Goal: Task Accomplishment & Management: Manage account settings

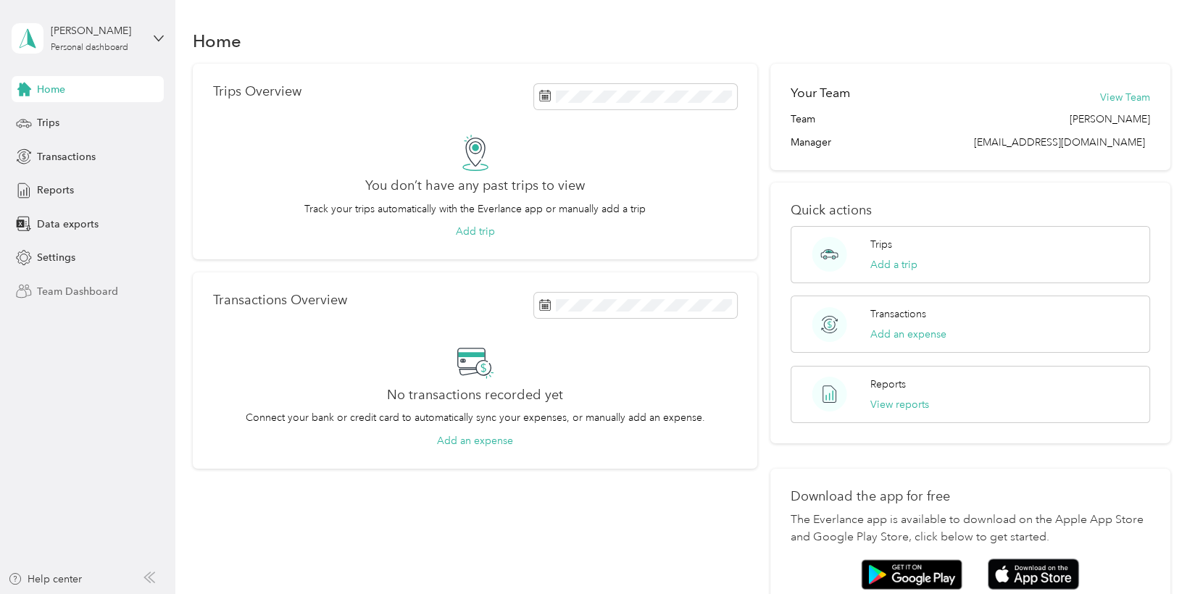
click at [71, 288] on span "Team Dashboard" at bounding box center [77, 291] width 81 height 15
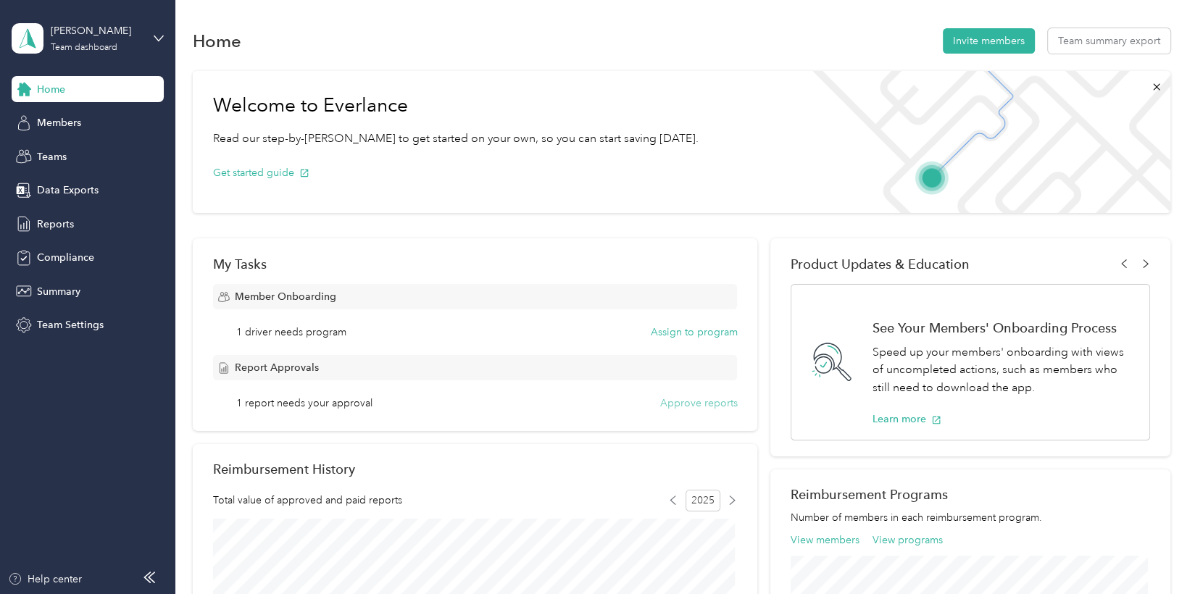
click at [704, 401] on button "Approve reports" at bounding box center [698, 403] width 78 height 15
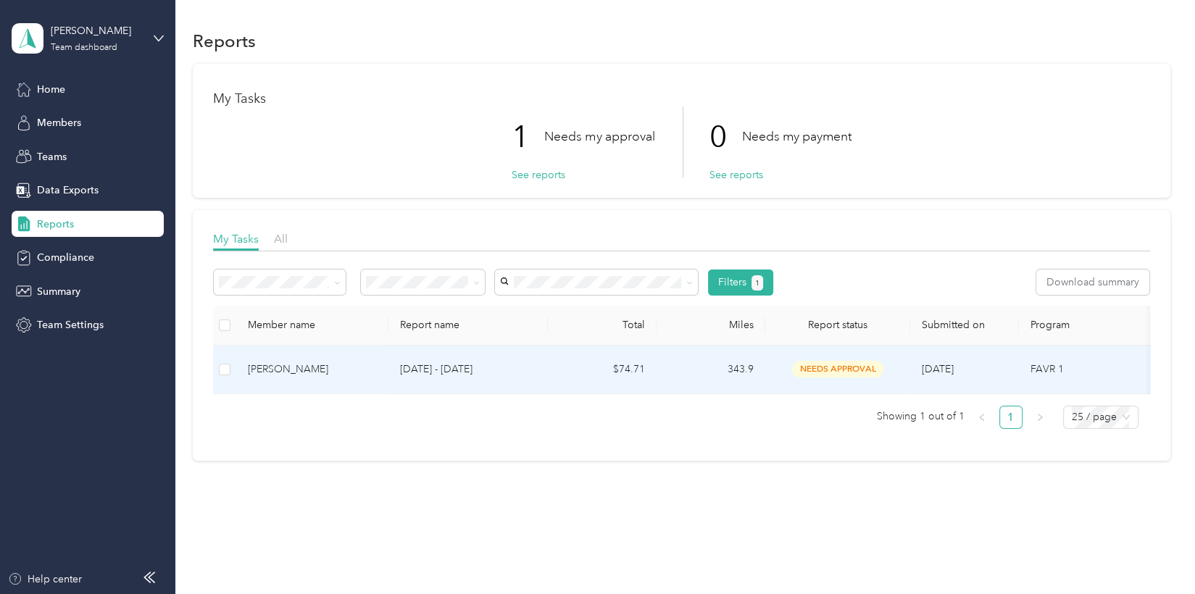
click at [280, 367] on div "Christy L. Peeples" at bounding box center [312, 370] width 129 height 16
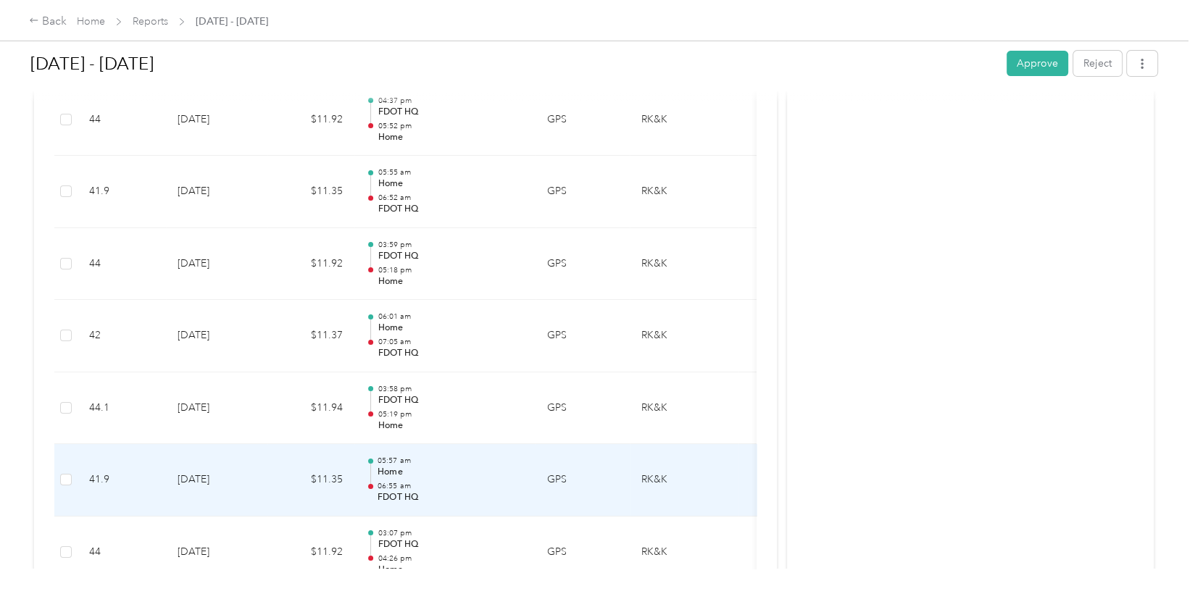
scroll to position [217, 0]
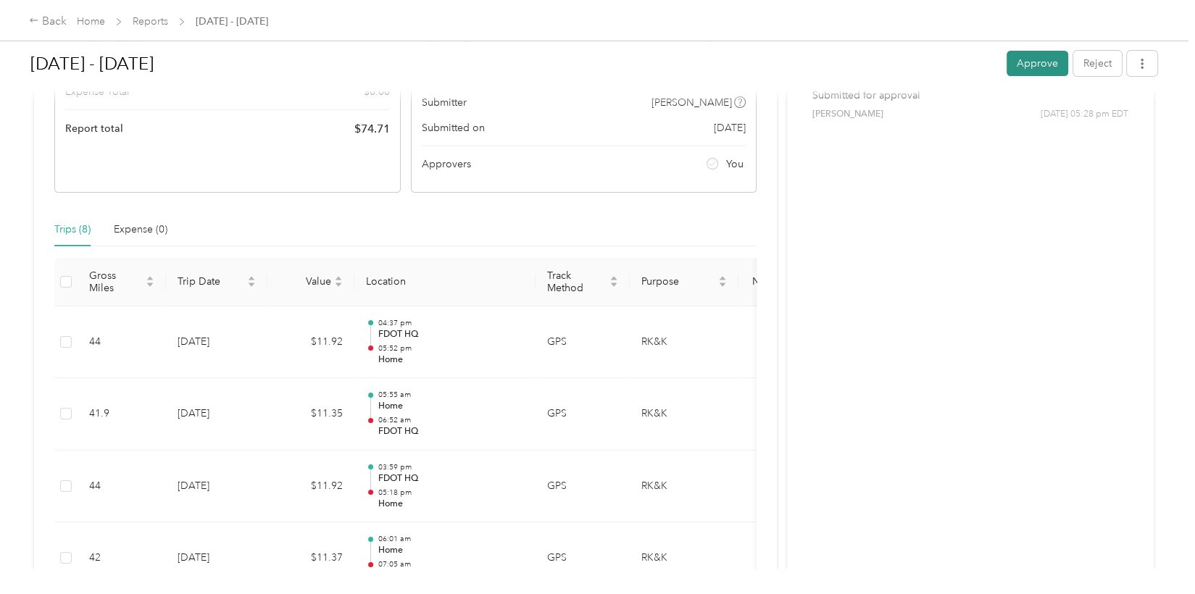
click at [1021, 67] on button "Approve" at bounding box center [1037, 63] width 62 height 25
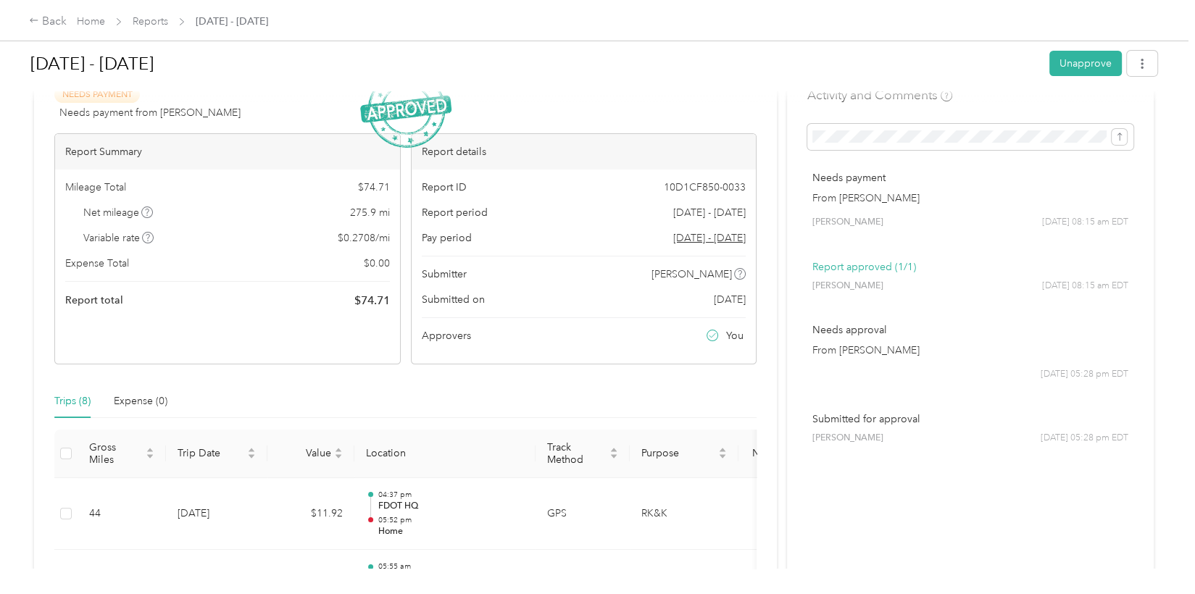
scroll to position [0, 0]
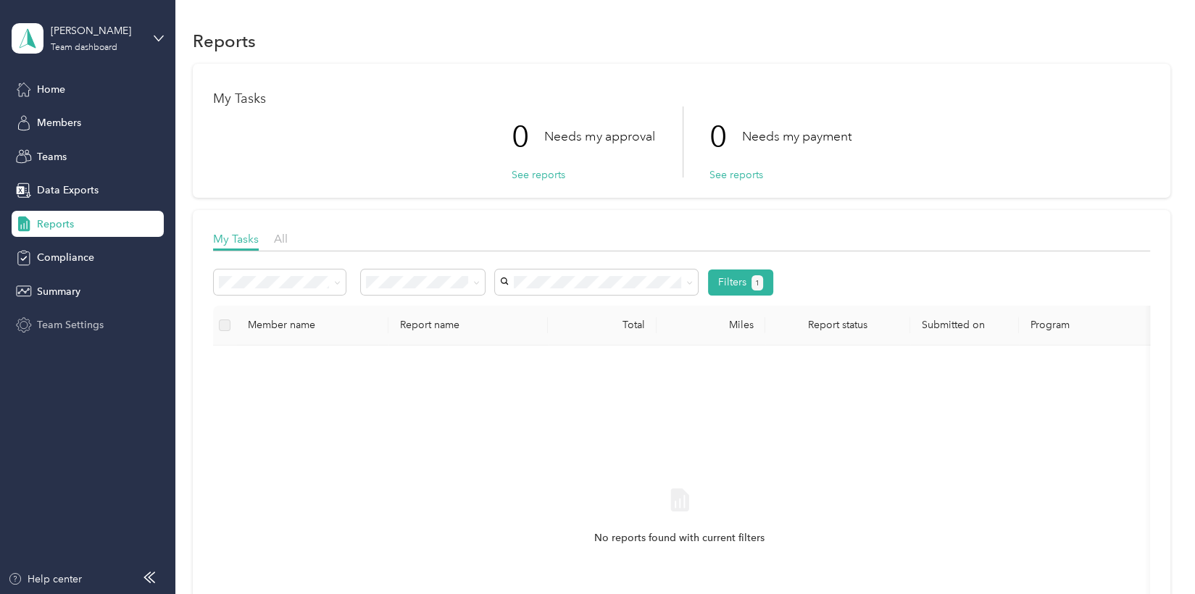
click at [80, 322] on span "Team Settings" at bounding box center [70, 324] width 67 height 15
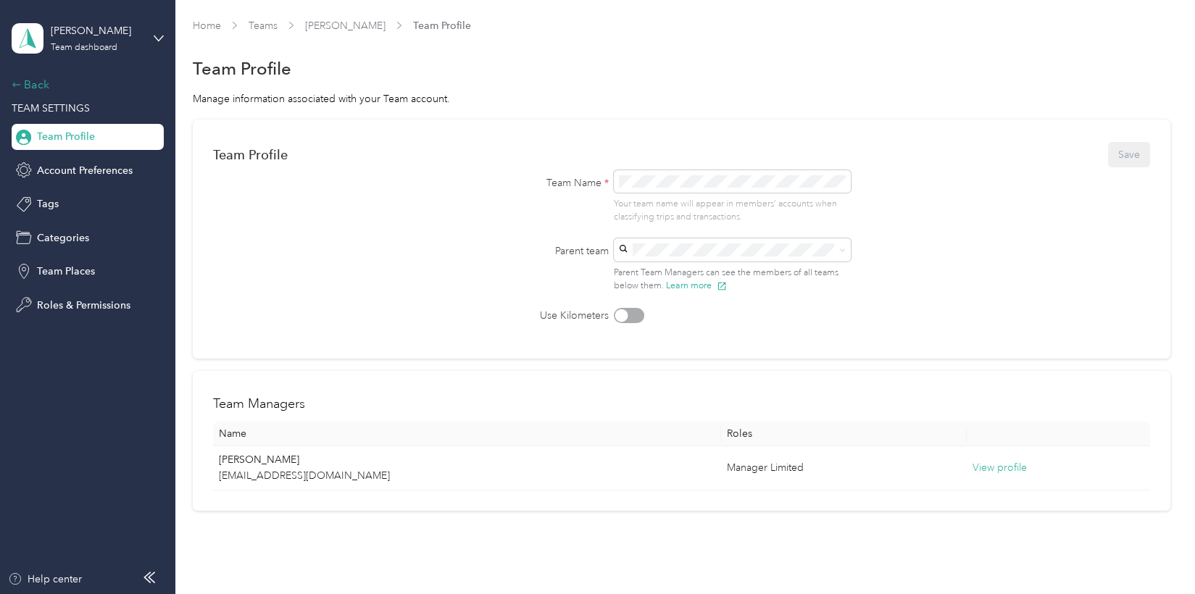
click at [31, 81] on div "Back" at bounding box center [84, 84] width 145 height 17
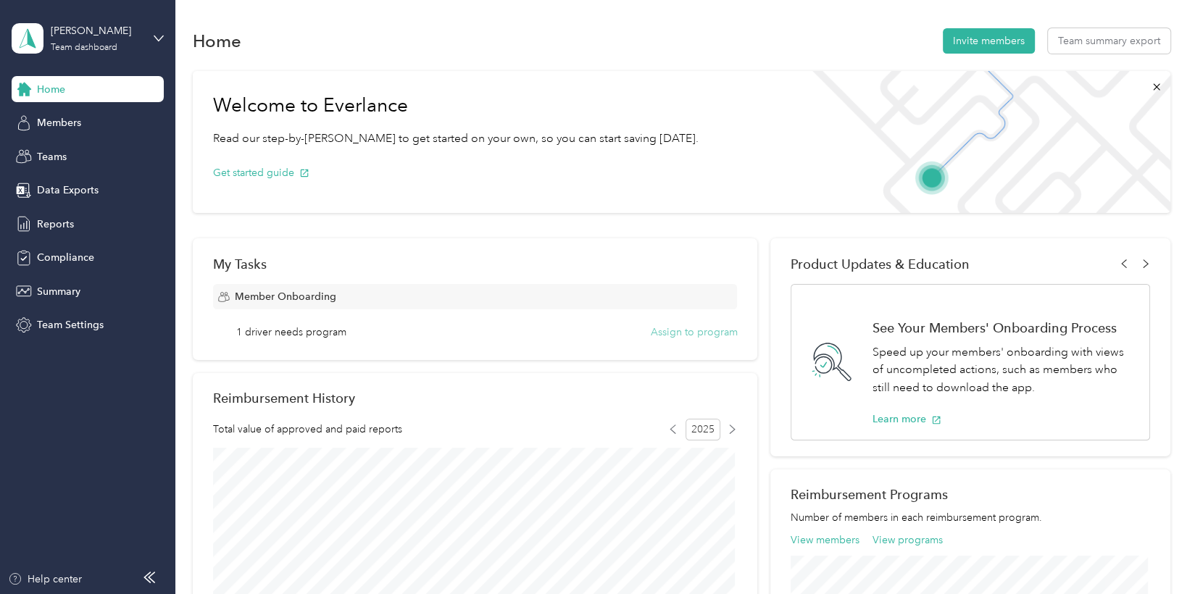
click at [691, 332] on button "Assign to program" at bounding box center [693, 332] width 87 height 15
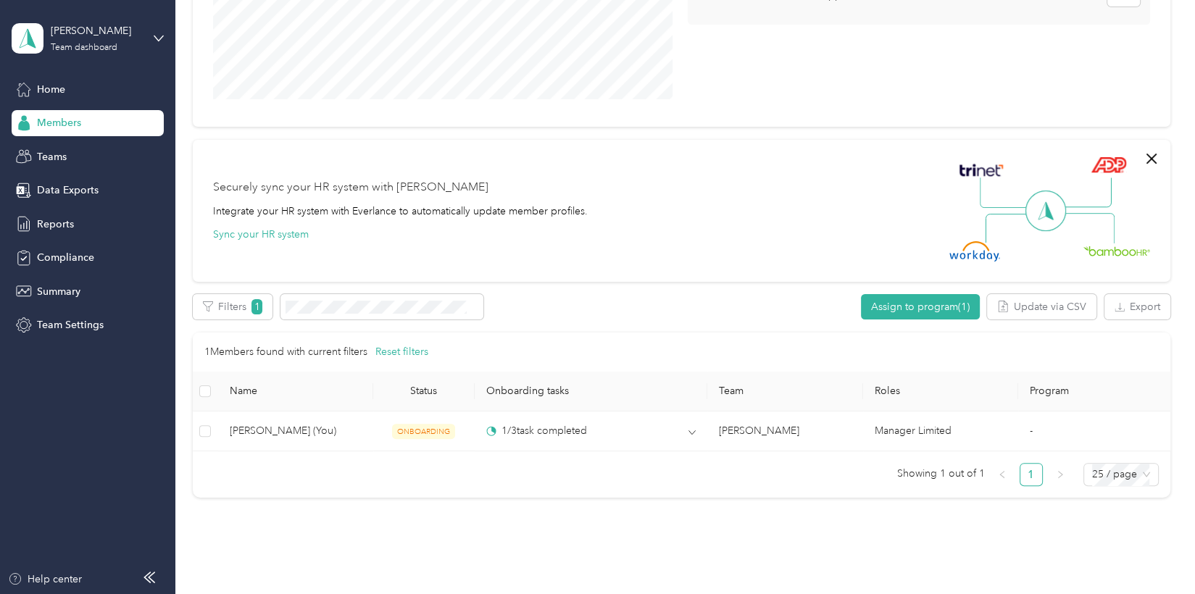
scroll to position [290, 0]
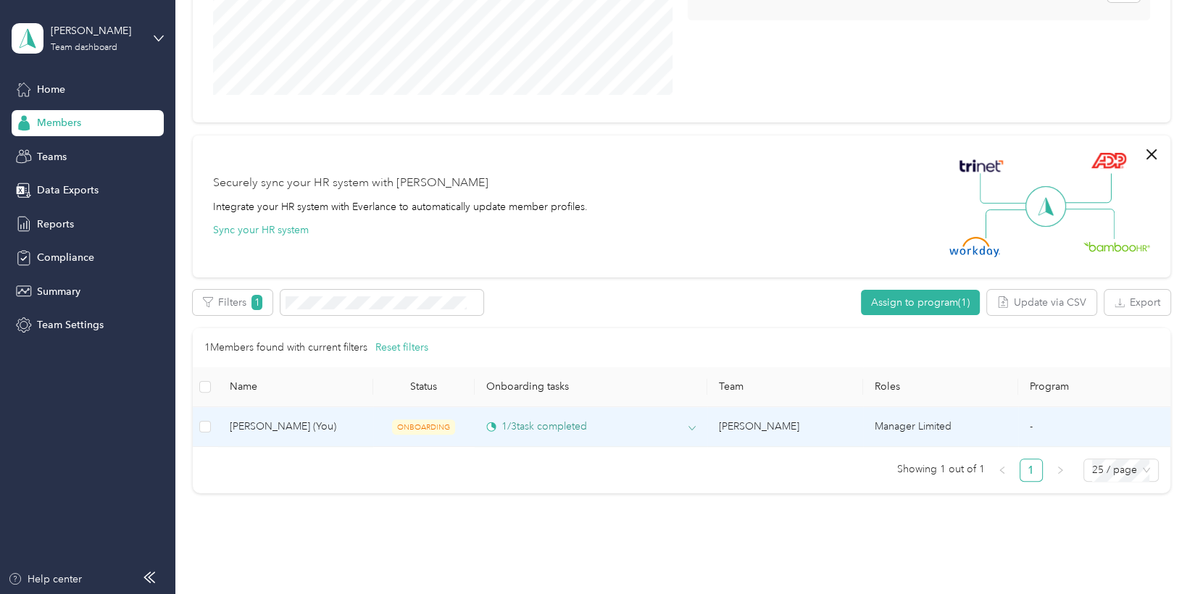
click at [540, 427] on div "1 / 3 task completed" at bounding box center [536, 426] width 101 height 15
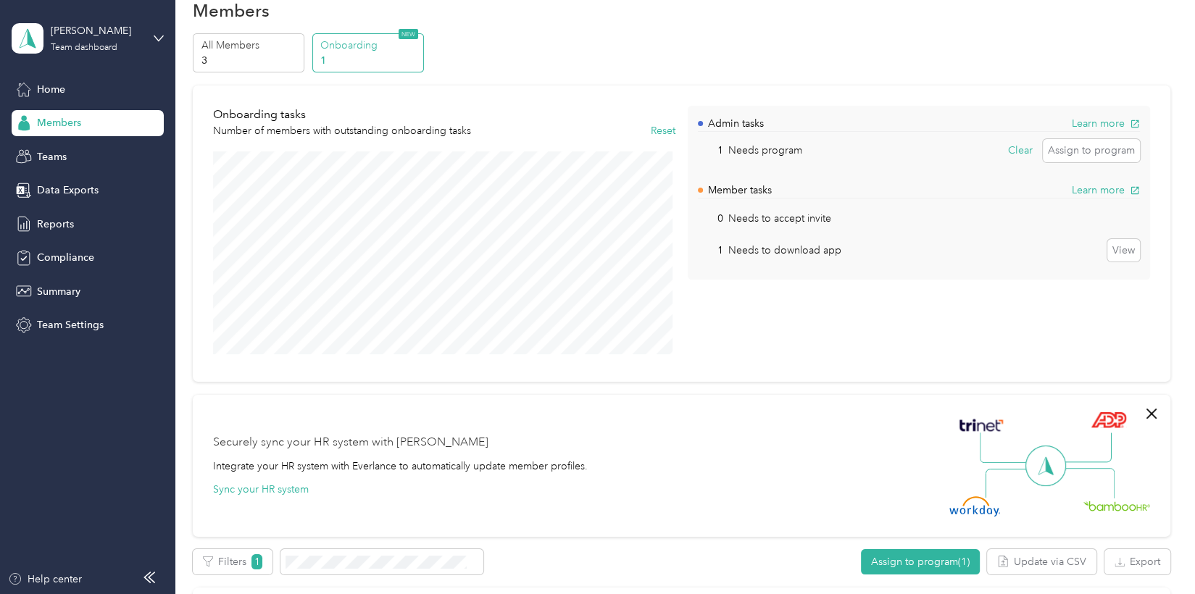
scroll to position [0, 0]
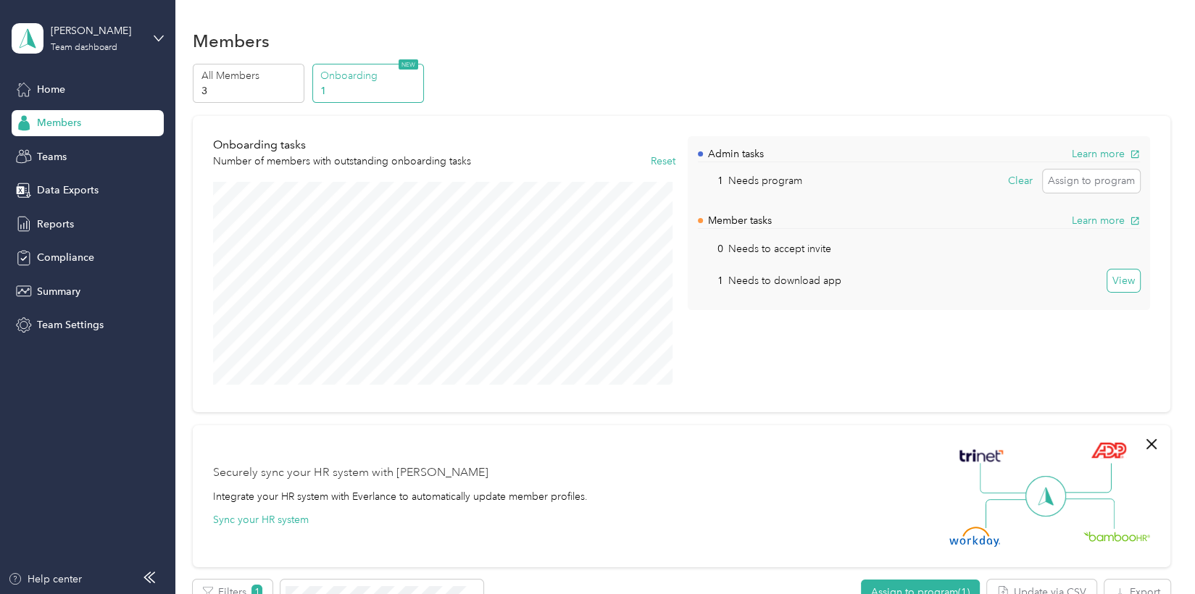
click at [1124, 279] on button "View" at bounding box center [1123, 281] width 33 height 23
click at [1090, 155] on button "Learn more" at bounding box center [1106, 153] width 68 height 15
click at [1100, 182] on button "Assign to program" at bounding box center [1091, 181] width 97 height 23
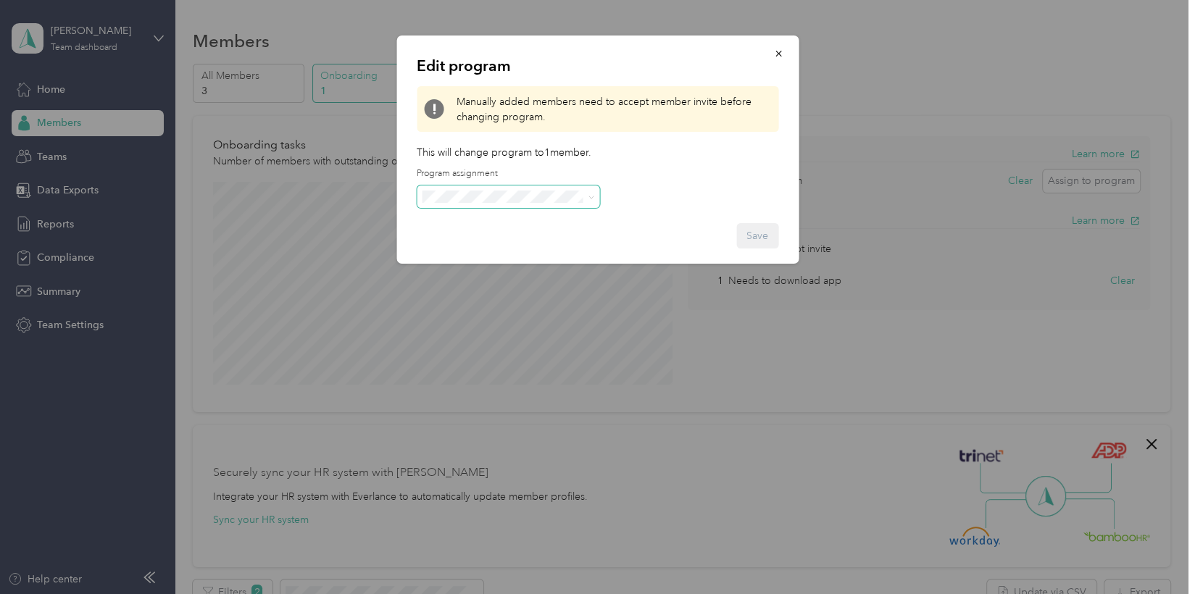
click at [583, 195] on span at bounding box center [588, 197] width 12 height 10
click at [594, 195] on span at bounding box center [508, 196] width 183 height 23
click at [478, 127] on div "Manually added members need to accept member invite before changing program." at bounding box center [598, 109] width 362 height 46
click at [784, 54] on button "button" at bounding box center [778, 53] width 30 height 25
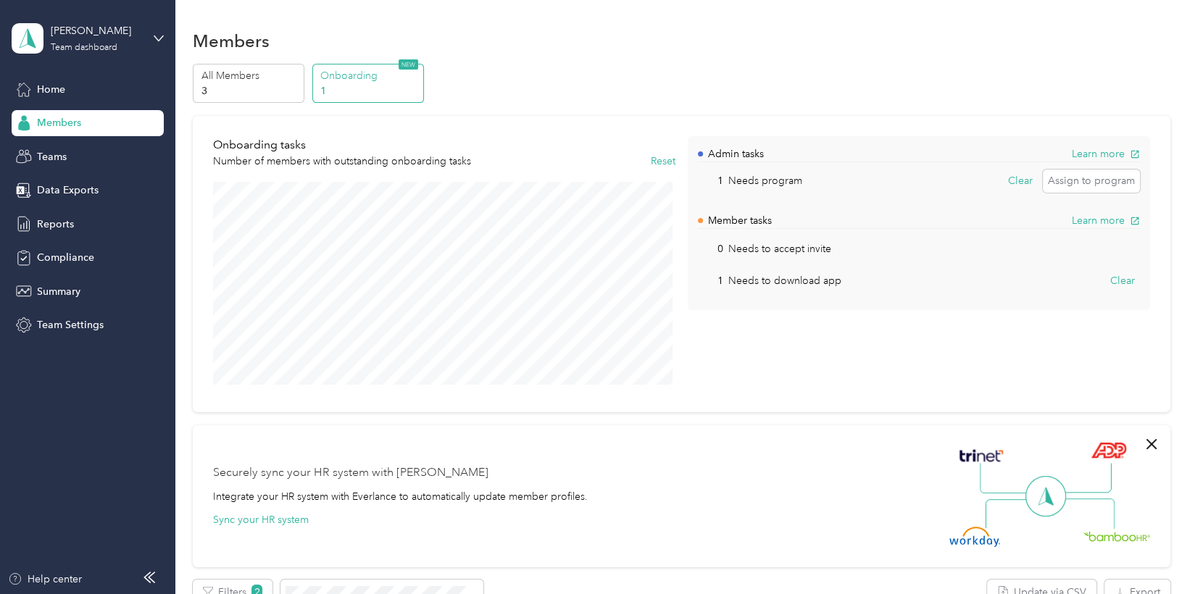
click at [369, 82] on p "Onboarding" at bounding box center [369, 75] width 99 height 15
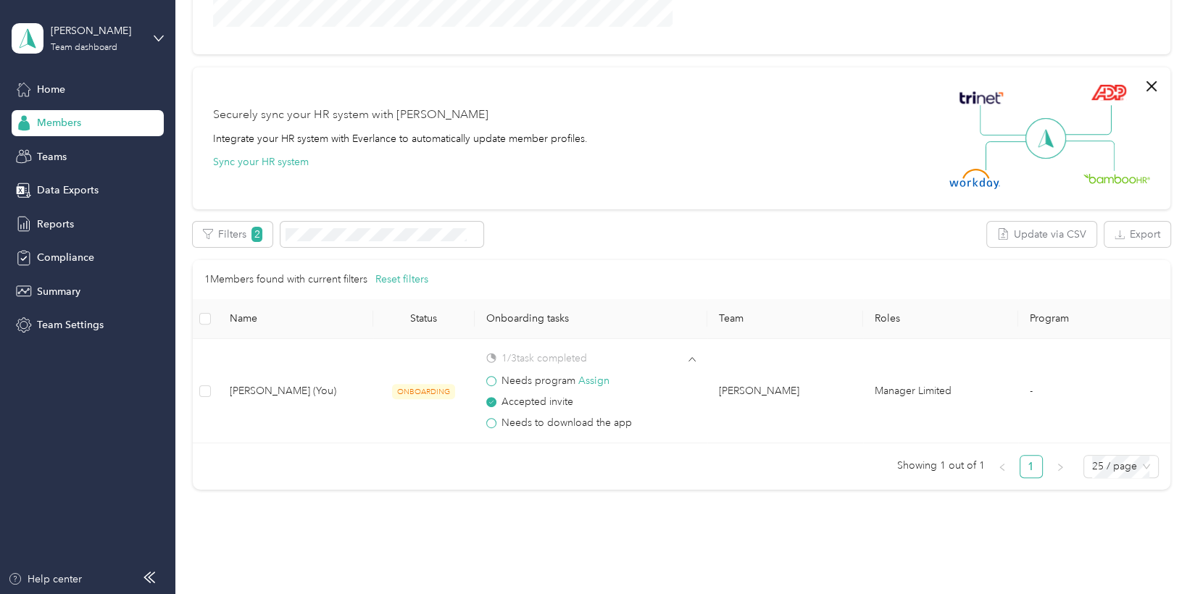
scroll to position [362, 0]
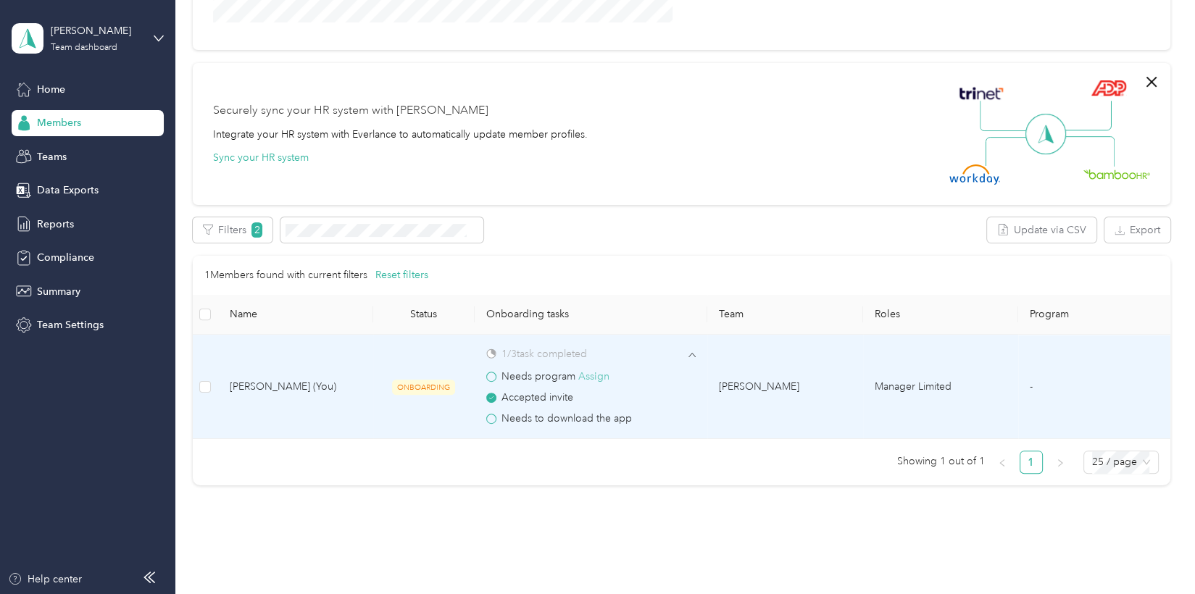
click at [586, 377] on button "Assign" at bounding box center [593, 377] width 31 height 16
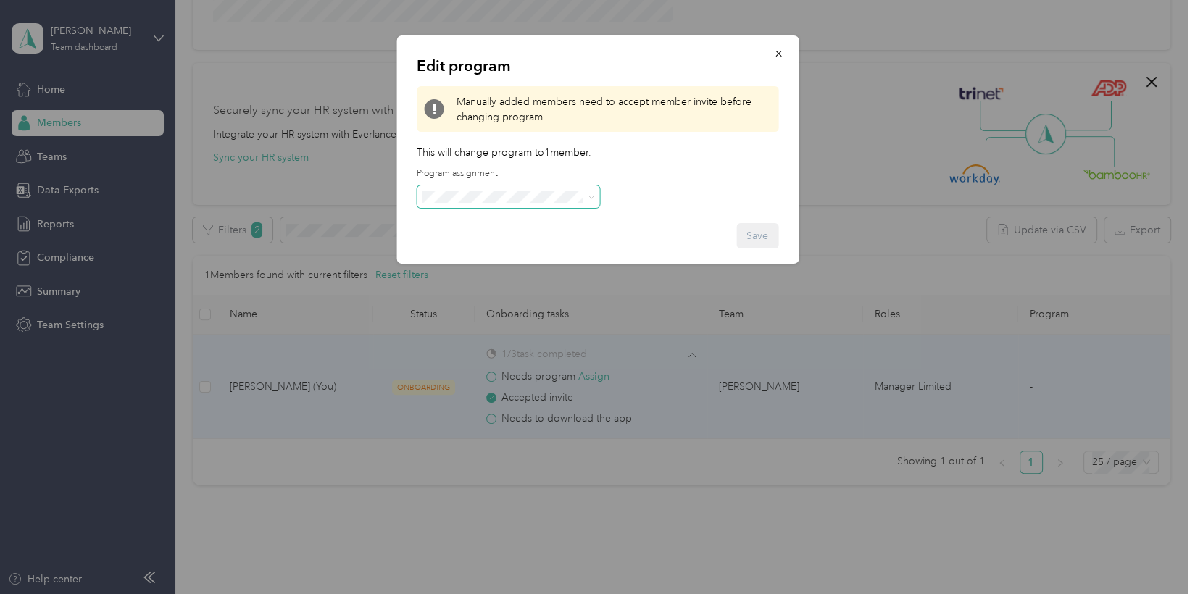
click at [575, 203] on span at bounding box center [508, 196] width 183 height 23
click at [773, 58] on icon "button" at bounding box center [778, 54] width 10 height 10
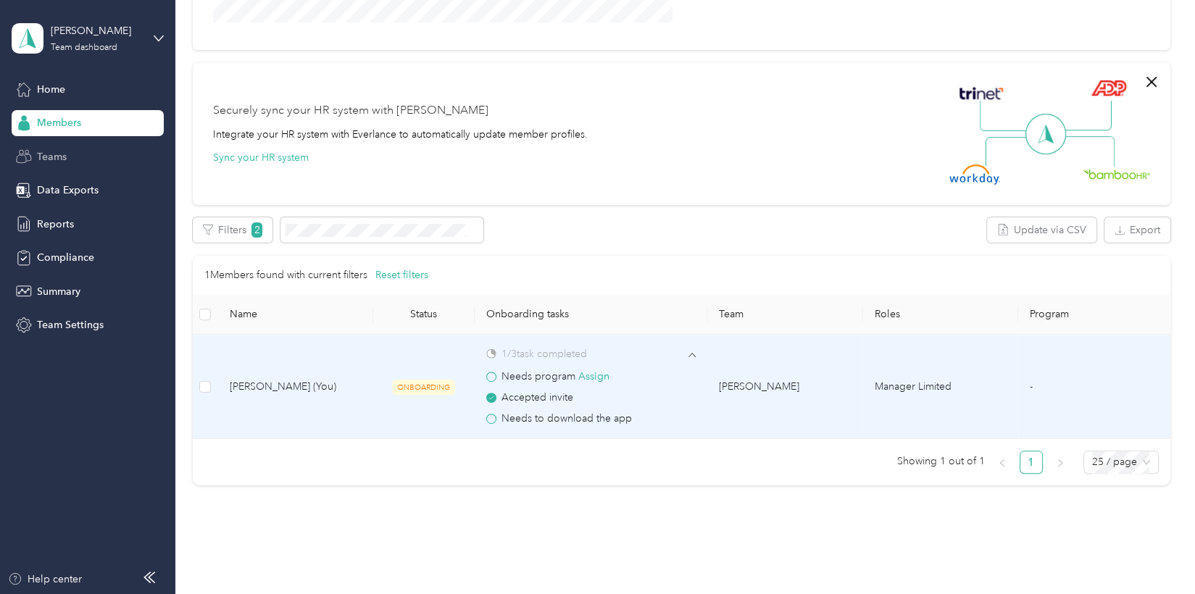
click at [52, 153] on span "Teams" at bounding box center [52, 156] width 30 height 15
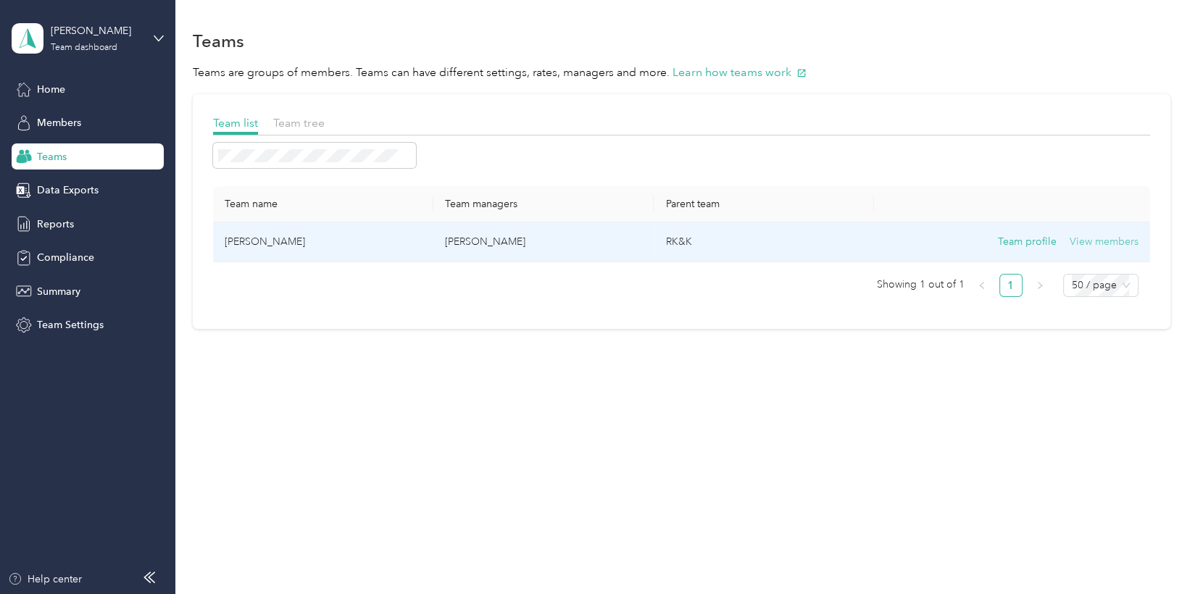
click at [1095, 243] on button "View members" at bounding box center [1103, 242] width 69 height 16
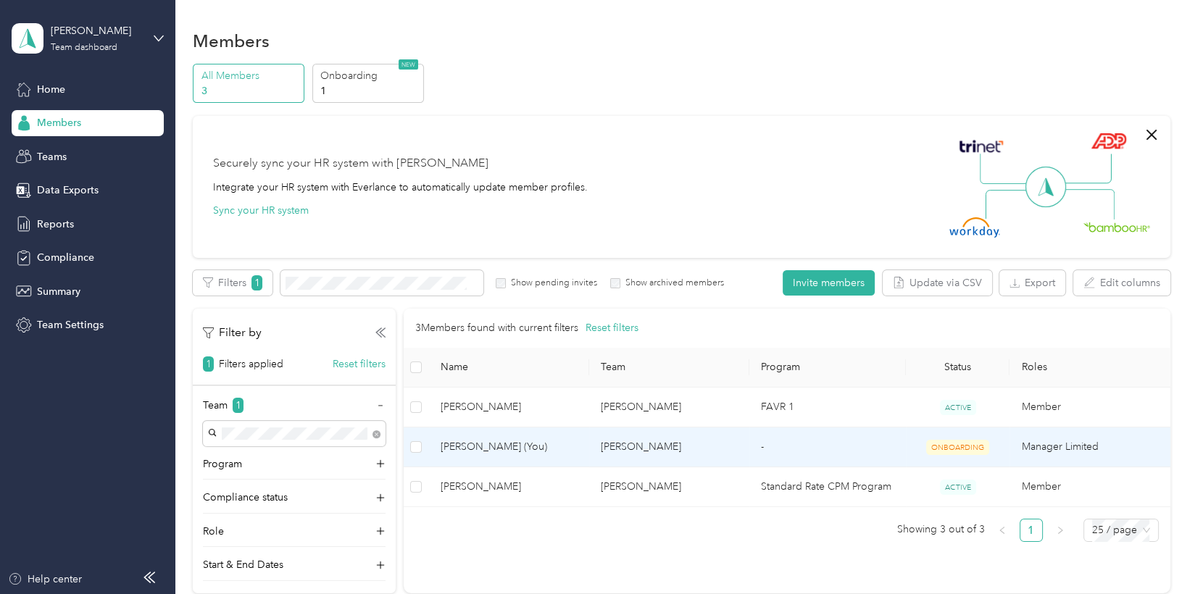
click at [1082, 448] on td "Manager Limited" at bounding box center [1089, 447] width 160 height 40
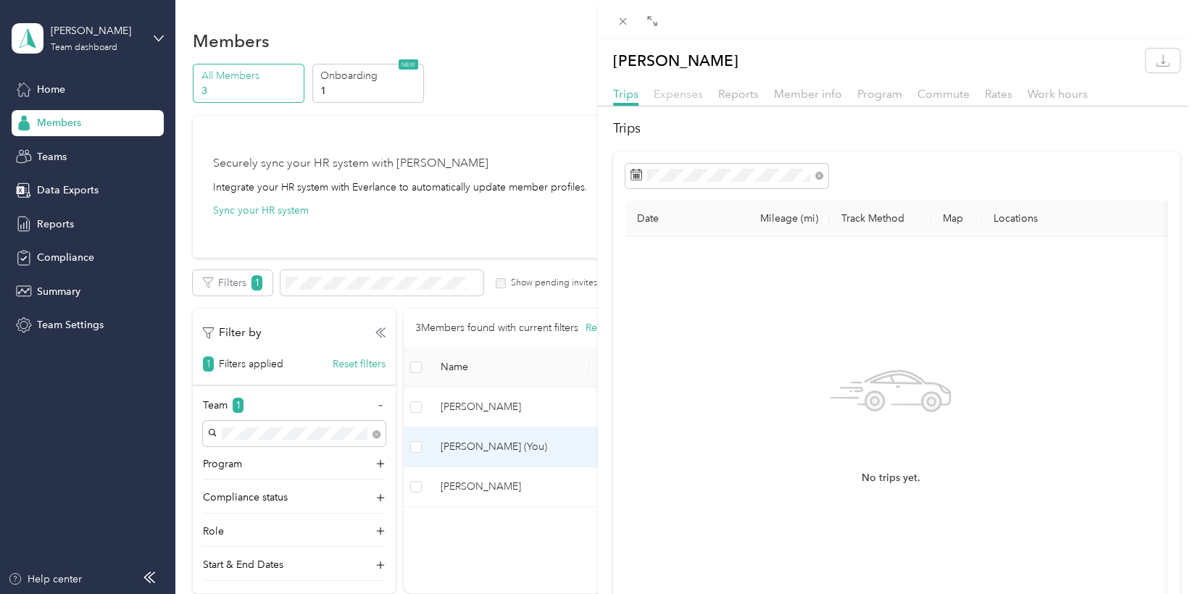
click at [695, 93] on span "Expenses" at bounding box center [677, 94] width 49 height 14
click at [737, 93] on span "Reports" at bounding box center [738, 94] width 41 height 14
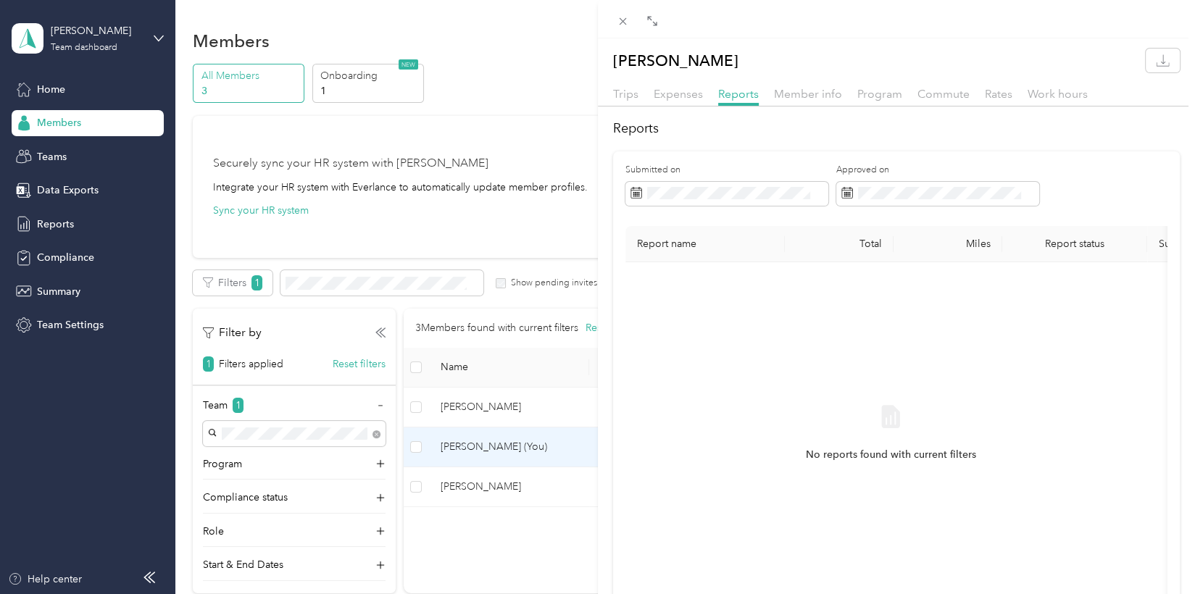
click at [73, 159] on div "Paul Wai Trips Expenses Reports Member info Program Commute Rates Work hours Re…" at bounding box center [597, 297] width 1195 height 594
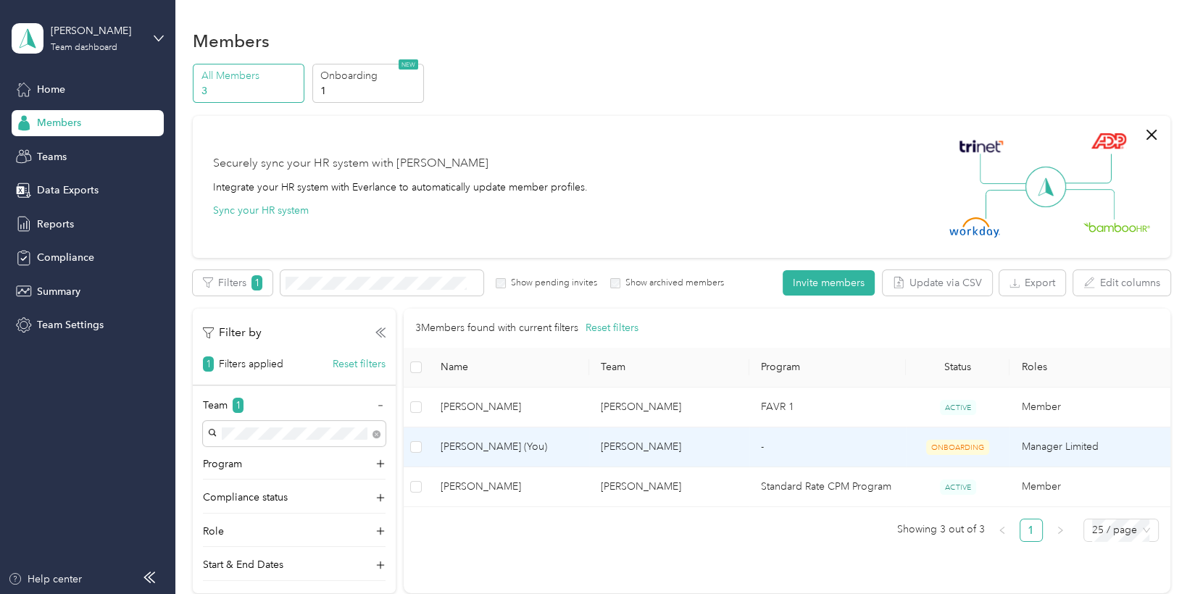
click at [643, 445] on td "[PERSON_NAME]" at bounding box center [669, 447] width 160 height 40
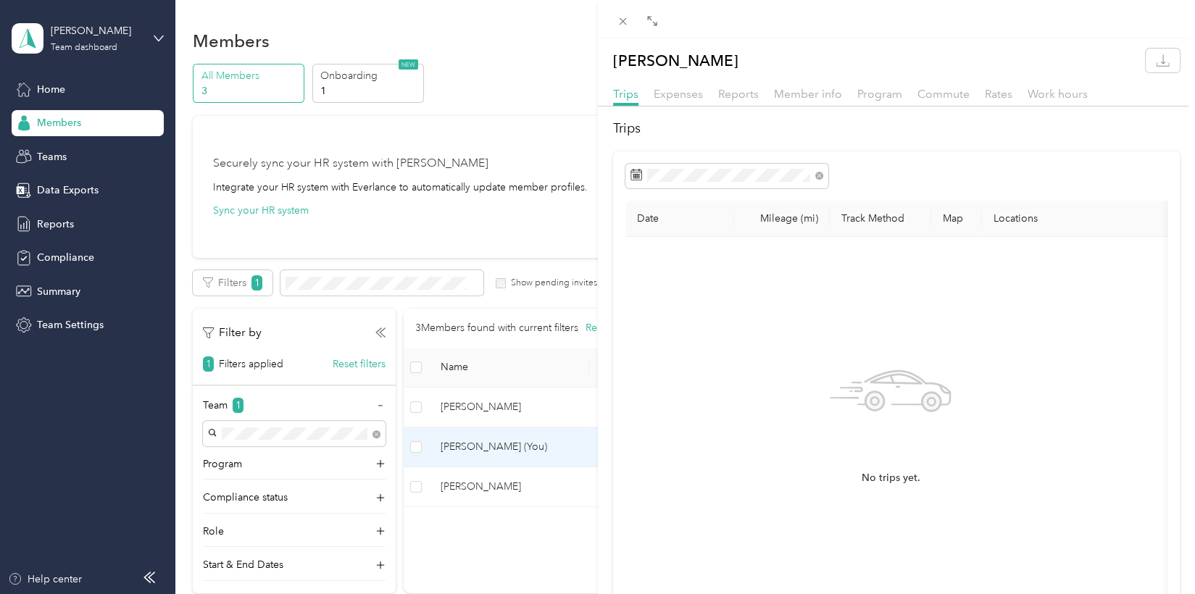
click at [82, 325] on div "Paul Wai Trips Expenses Reports Member info Program Commute Rates Work hours Tr…" at bounding box center [597, 297] width 1195 height 594
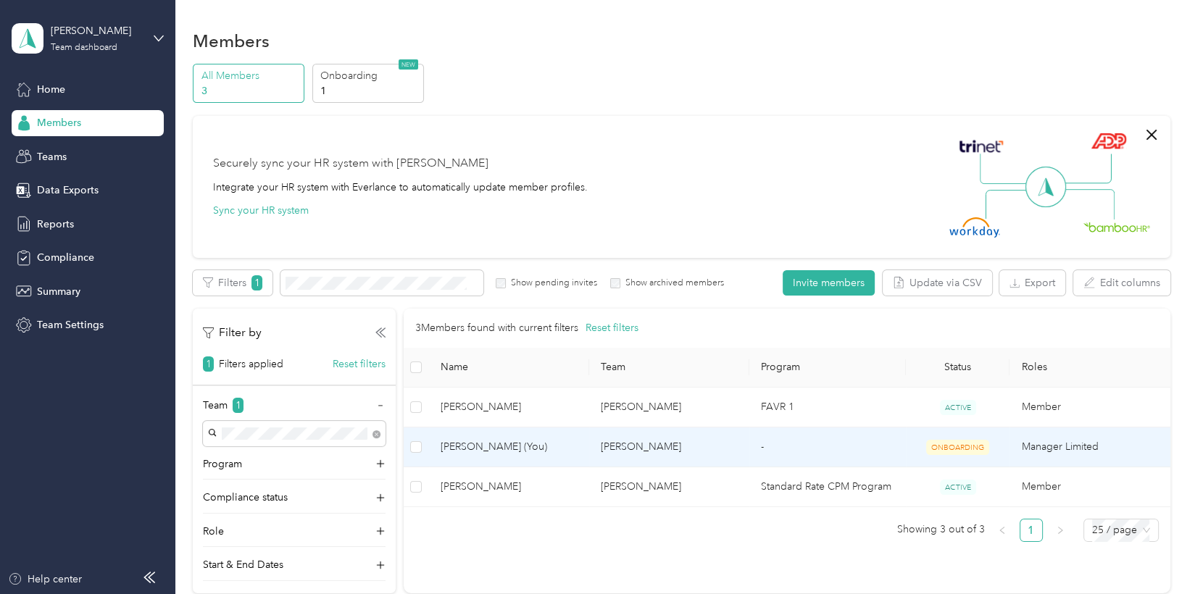
click at [1077, 449] on td "Manager Limited" at bounding box center [1089, 447] width 160 height 40
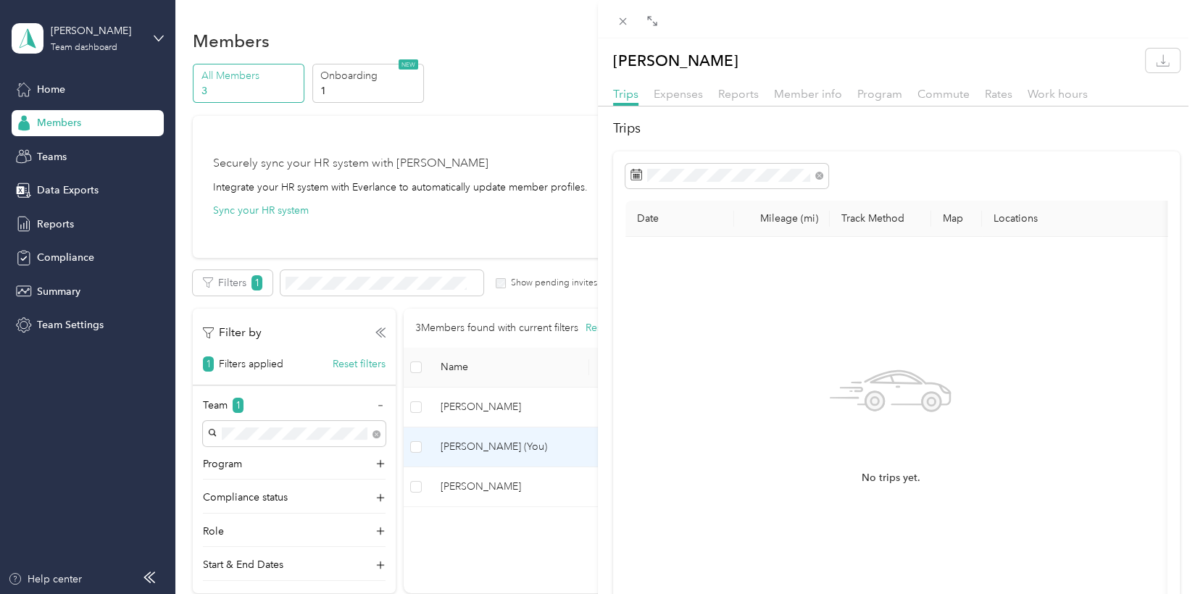
click at [63, 96] on div "Paul Wai Trips Expenses Reports Member info Program Commute Rates Work hours Tr…" at bounding box center [597, 297] width 1195 height 594
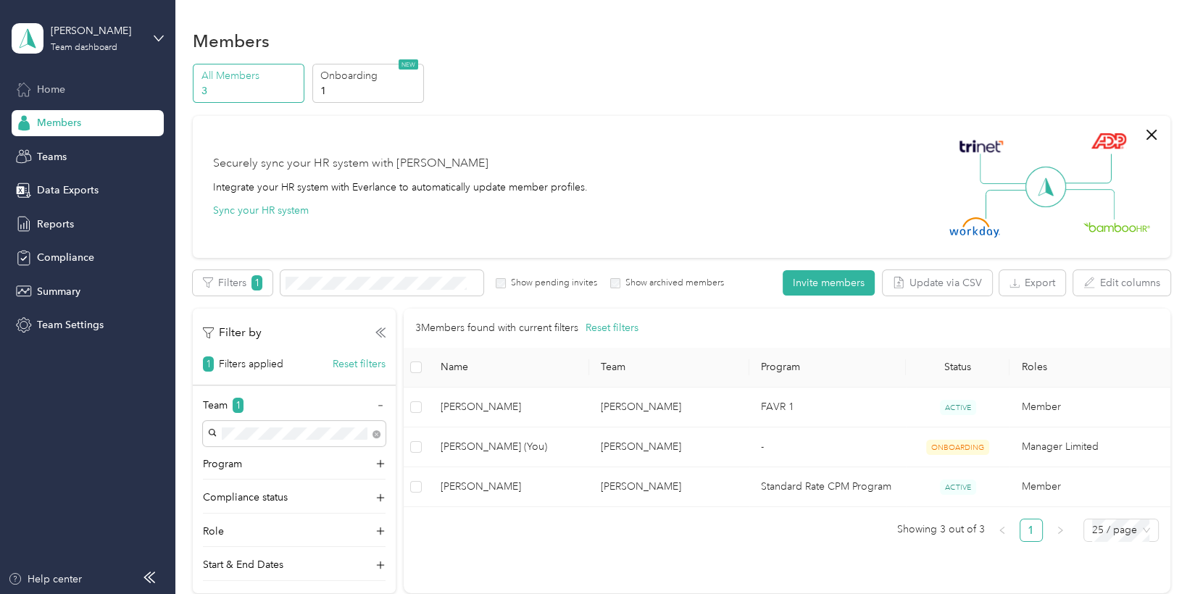
click at [62, 91] on span "Home" at bounding box center [51, 89] width 28 height 15
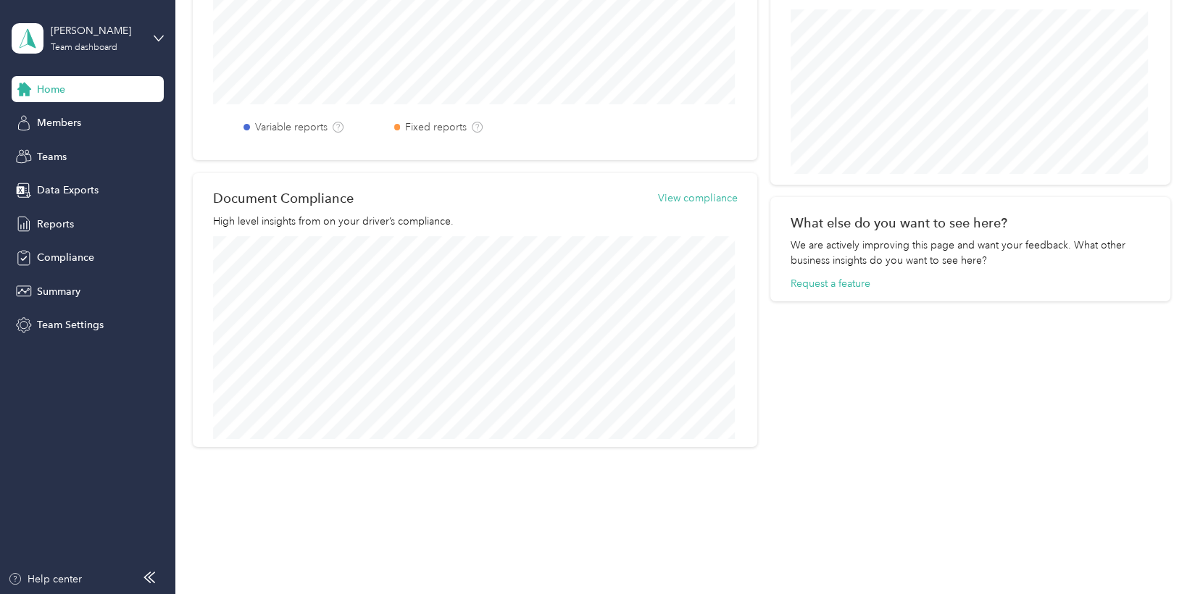
scroll to position [547, 0]
click at [96, 256] on div "Compliance" at bounding box center [88, 258] width 152 height 26
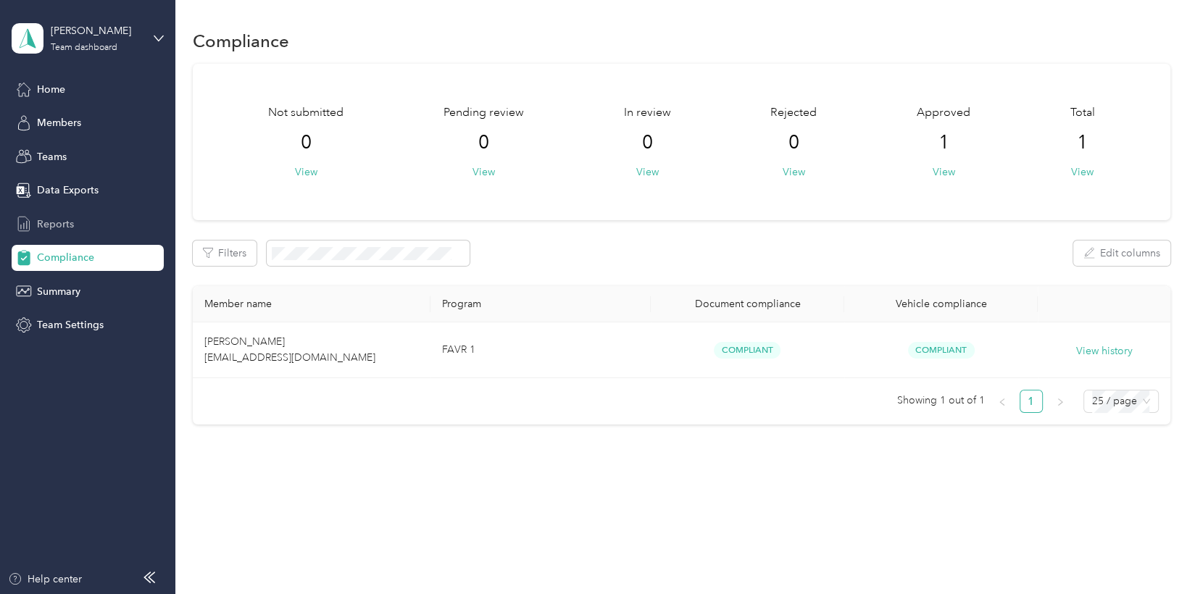
click at [59, 225] on span "Reports" at bounding box center [55, 224] width 37 height 15
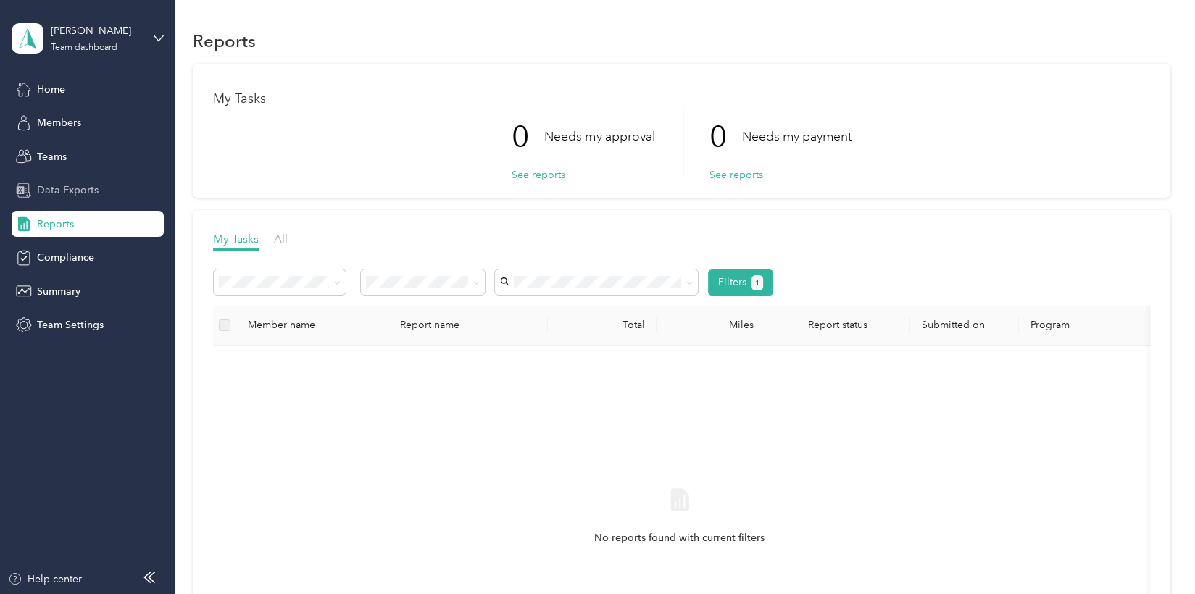
click at [67, 191] on span "Data Exports" at bounding box center [68, 190] width 62 height 15
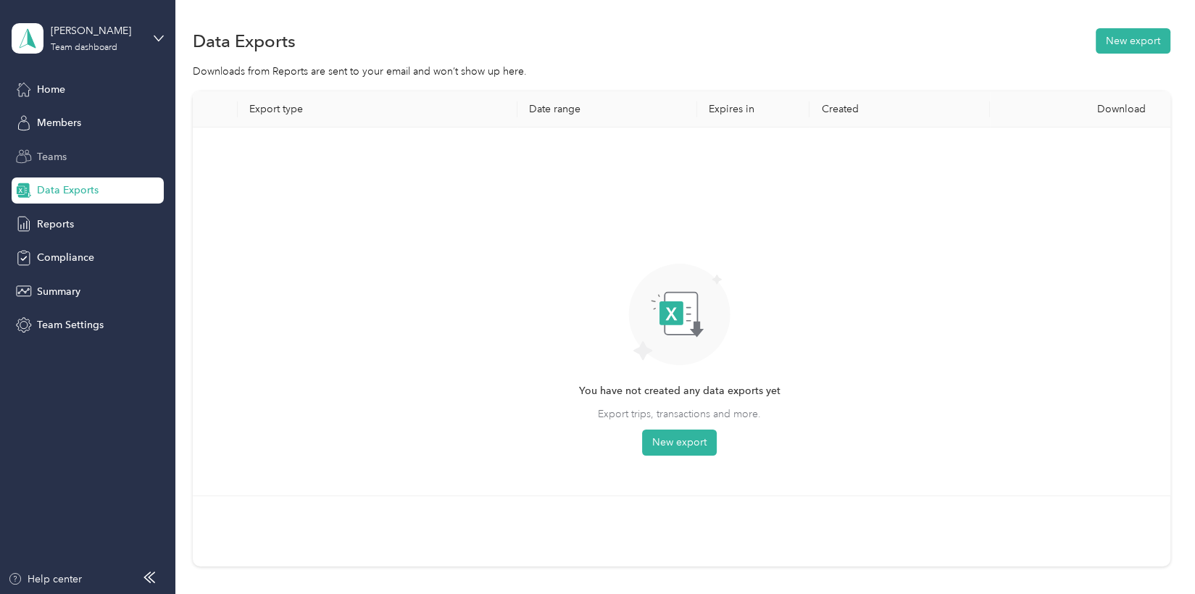
click at [63, 155] on span "Teams" at bounding box center [52, 156] width 30 height 15
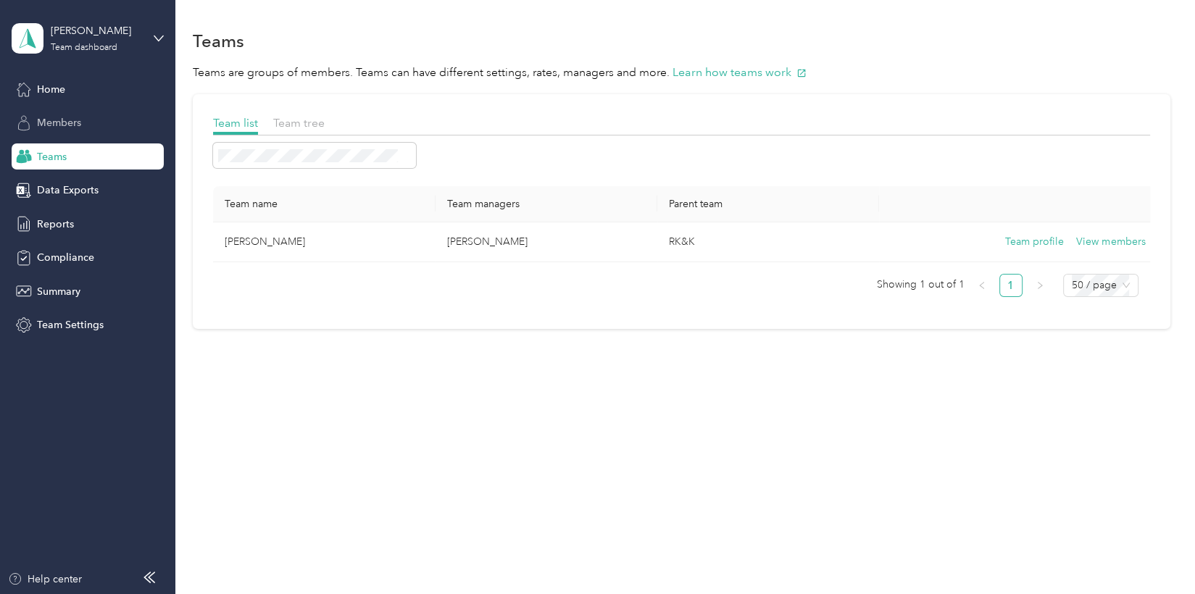
click at [70, 118] on span "Members" at bounding box center [59, 122] width 44 height 15
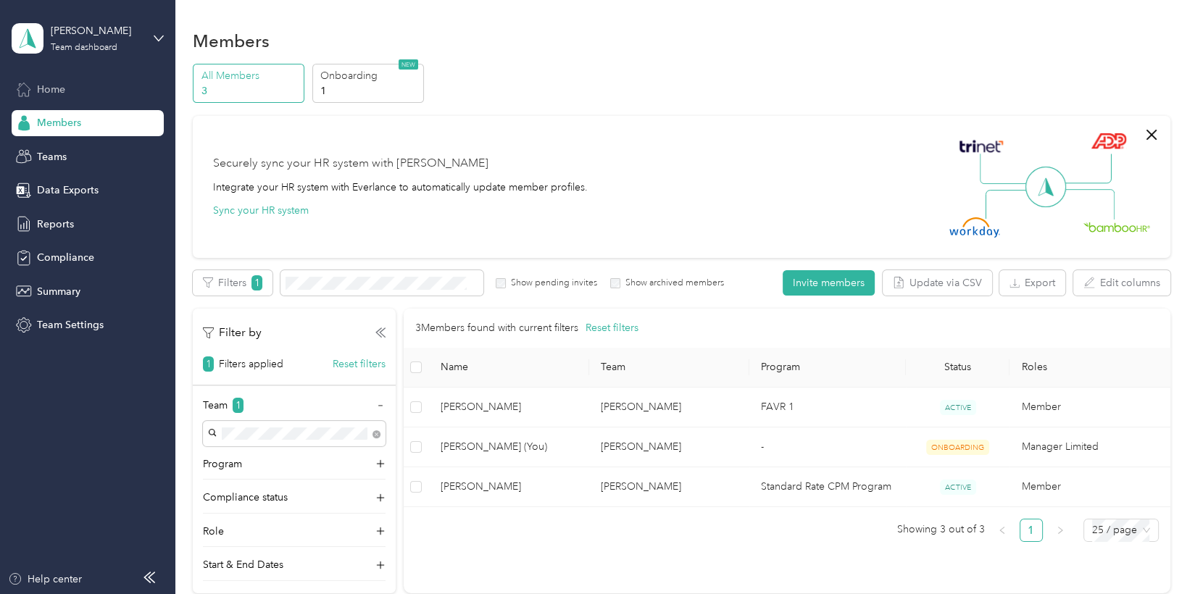
click at [49, 88] on span "Home" at bounding box center [51, 89] width 28 height 15
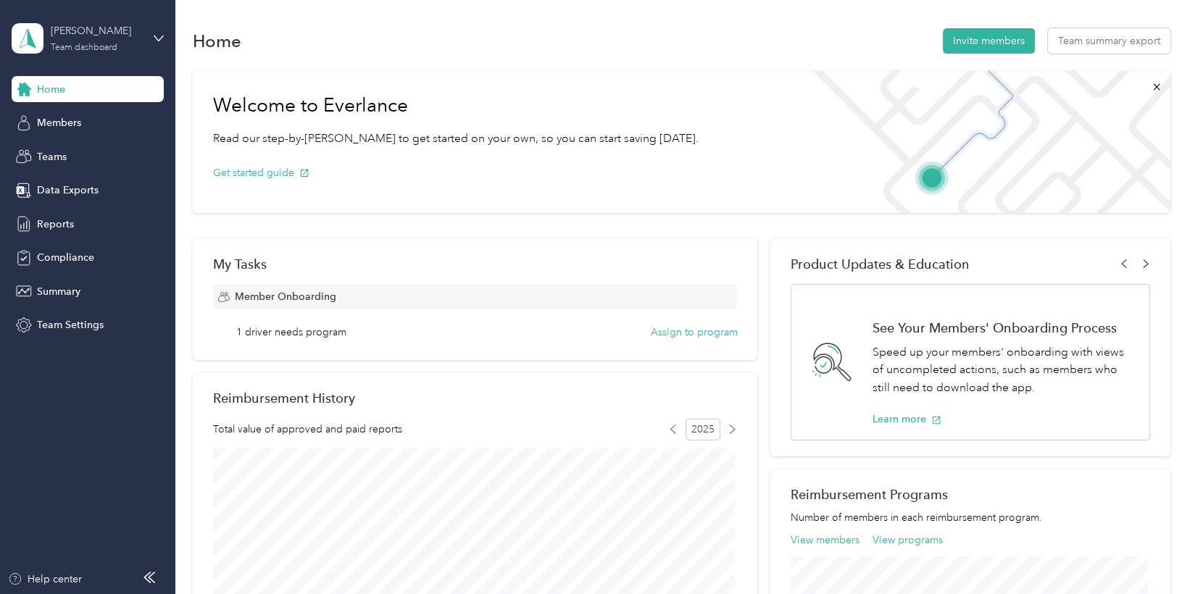
click at [122, 42] on div "Paul Wai Team dashboard" at bounding box center [96, 37] width 91 height 29
click at [72, 115] on div "Team dashboard" at bounding box center [64, 119] width 80 height 15
click at [91, 43] on div "Team dashboard" at bounding box center [84, 47] width 67 height 9
click at [64, 152] on div "Personal dashboard" at bounding box center [69, 151] width 91 height 15
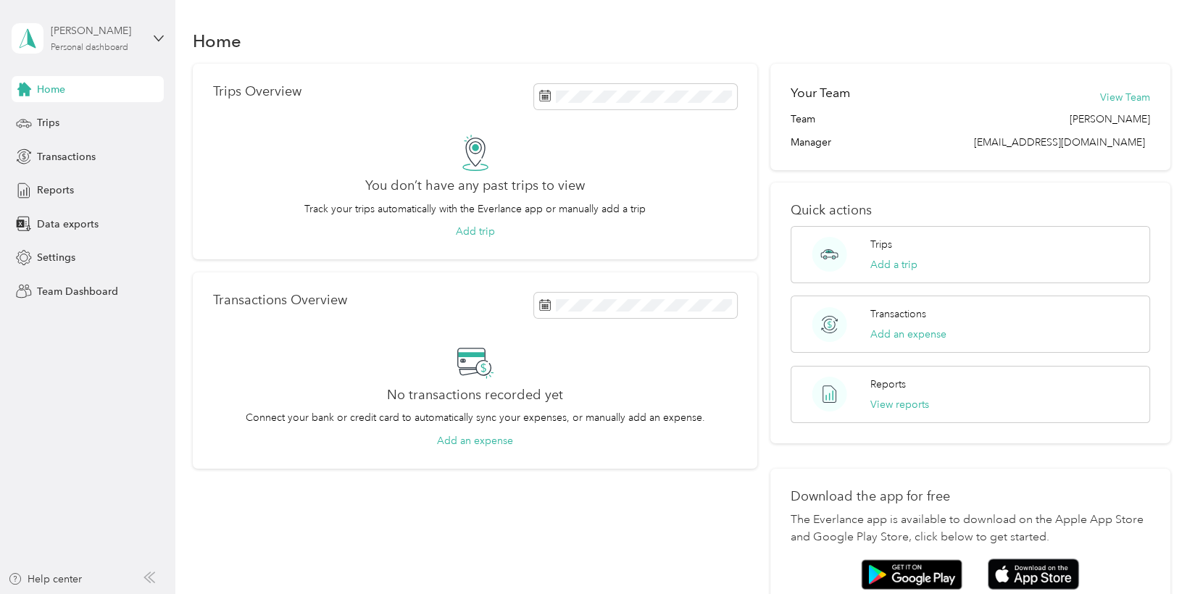
click at [129, 40] on div "Paul Wai Personal dashboard" at bounding box center [96, 37] width 91 height 29
click at [100, 117] on div "Team dashboard" at bounding box center [63, 114] width 78 height 15
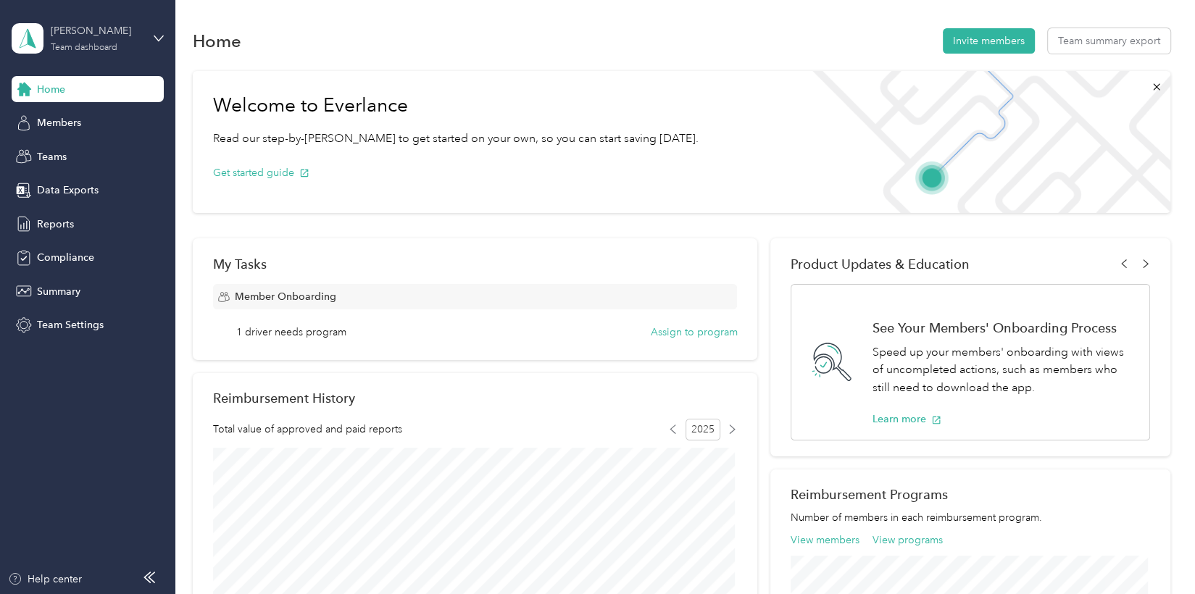
click at [121, 38] on div "[PERSON_NAME]" at bounding box center [96, 30] width 91 height 15
click at [72, 143] on div "Personal dashboard" at bounding box center [164, 151] width 285 height 25
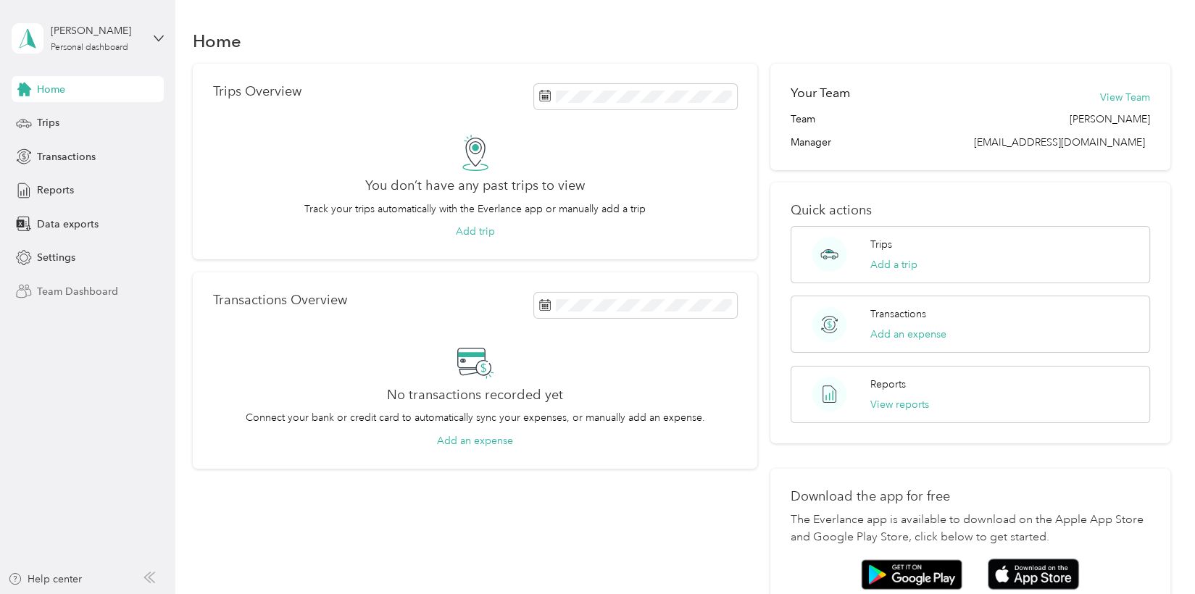
click at [74, 287] on span "Team Dashboard" at bounding box center [77, 291] width 81 height 15
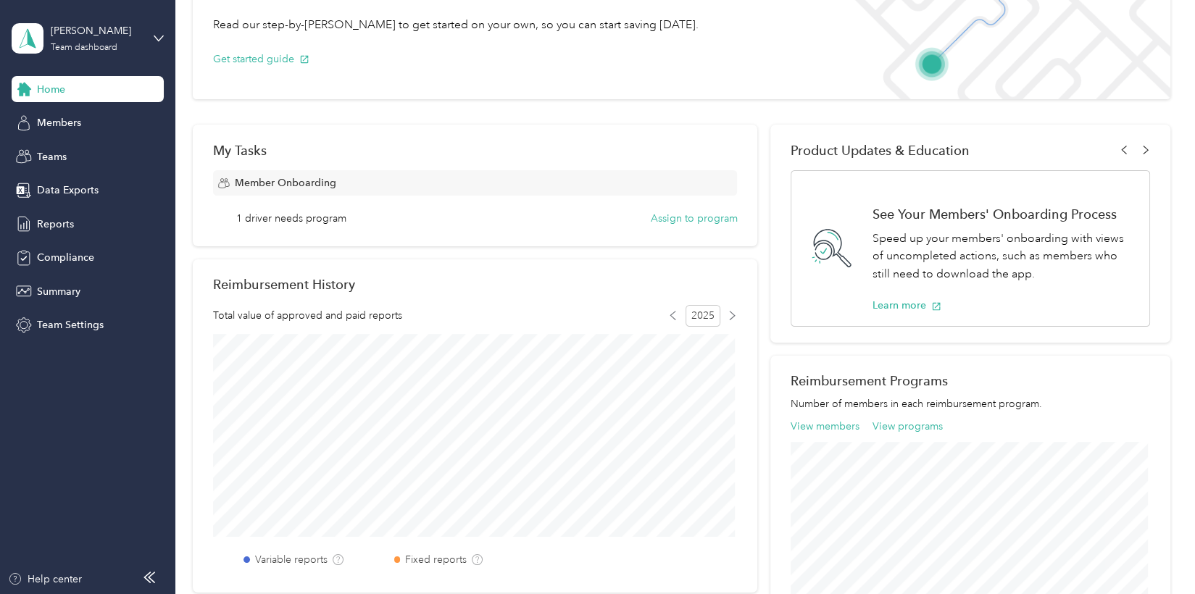
scroll to position [217, 0]
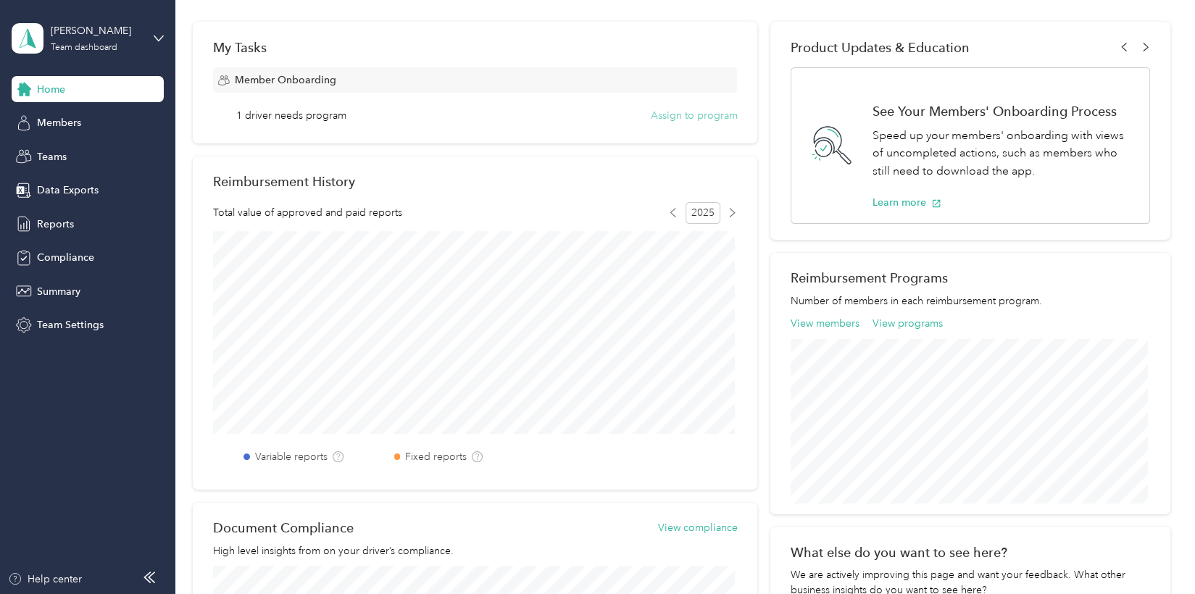
click at [674, 117] on button "Assign to program" at bounding box center [693, 115] width 87 height 15
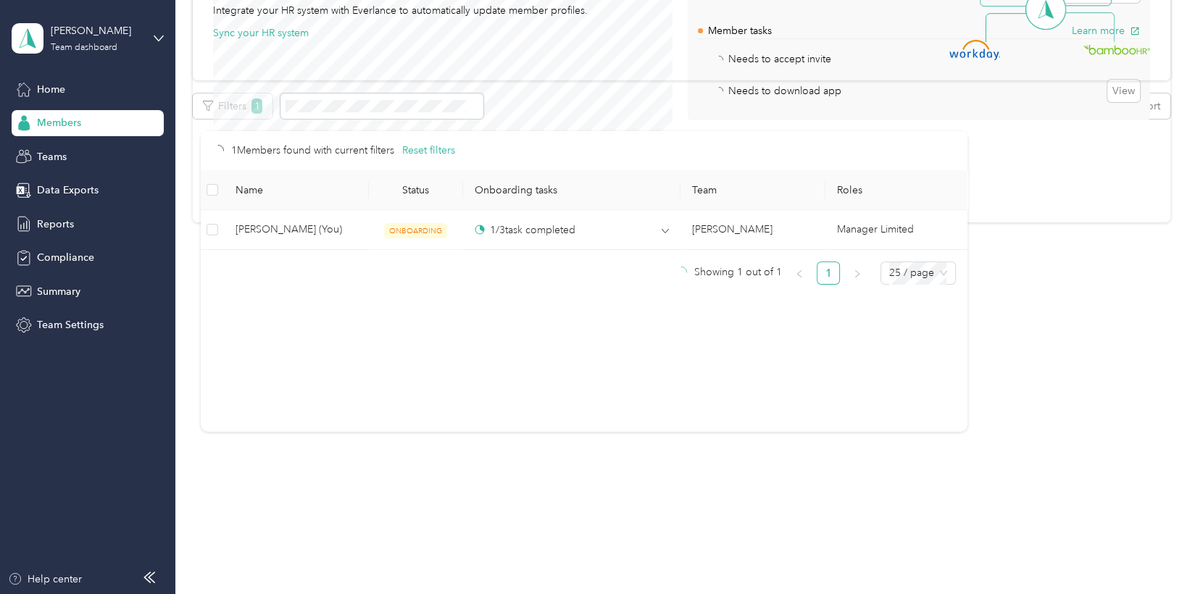
scroll to position [217, 0]
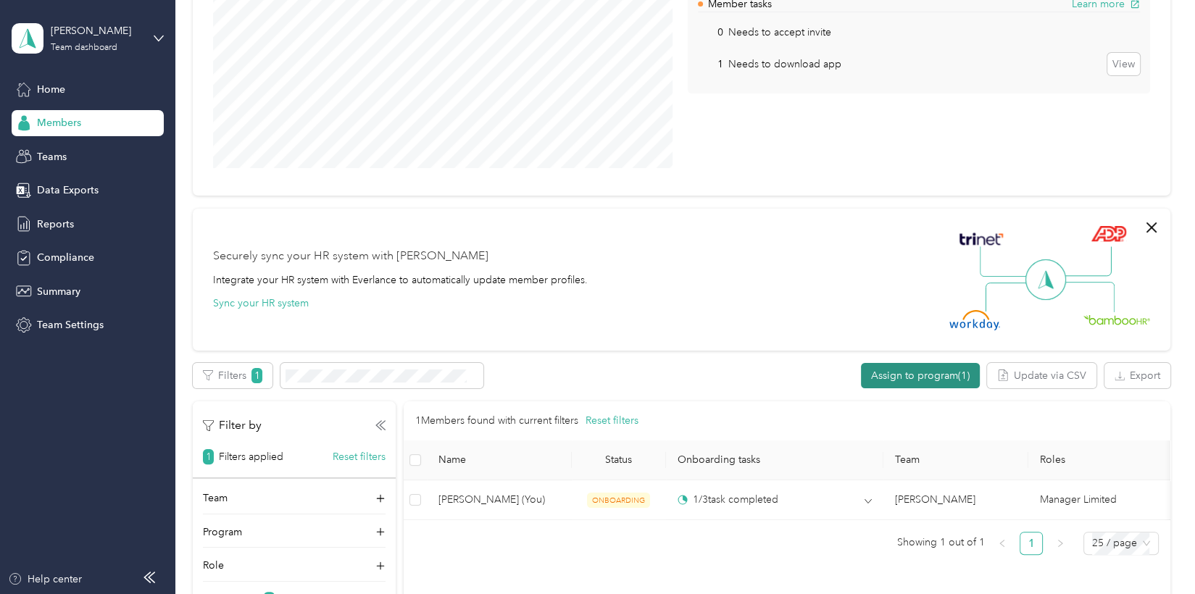
click at [936, 376] on button "Assign to program (1)" at bounding box center [920, 375] width 119 height 25
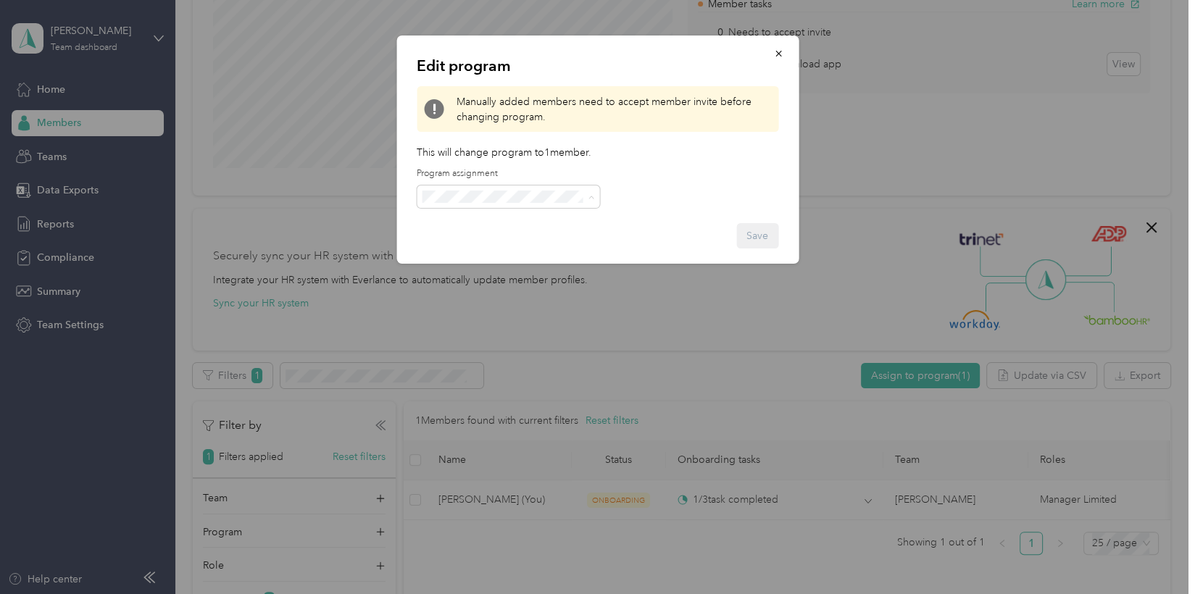
click at [480, 361] on span "No program" at bounding box center [456, 364] width 58 height 12
click at [751, 230] on button "Save" at bounding box center [757, 235] width 42 height 25
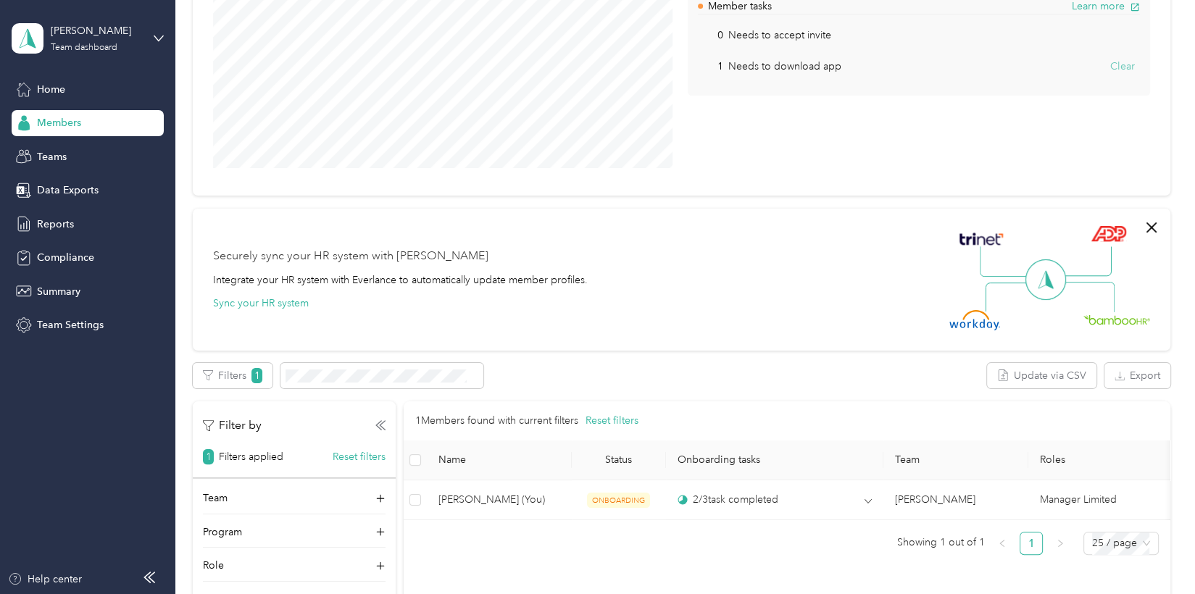
click at [1113, 66] on button "Clear" at bounding box center [1122, 66] width 35 height 23
click at [1141, 65] on div "Admin tasks Learn more 0 Needs program View Member tasks Learn more 0 Needs to …" at bounding box center [919, 8] width 462 height 177
click at [1126, 65] on button "View" at bounding box center [1123, 66] width 33 height 23
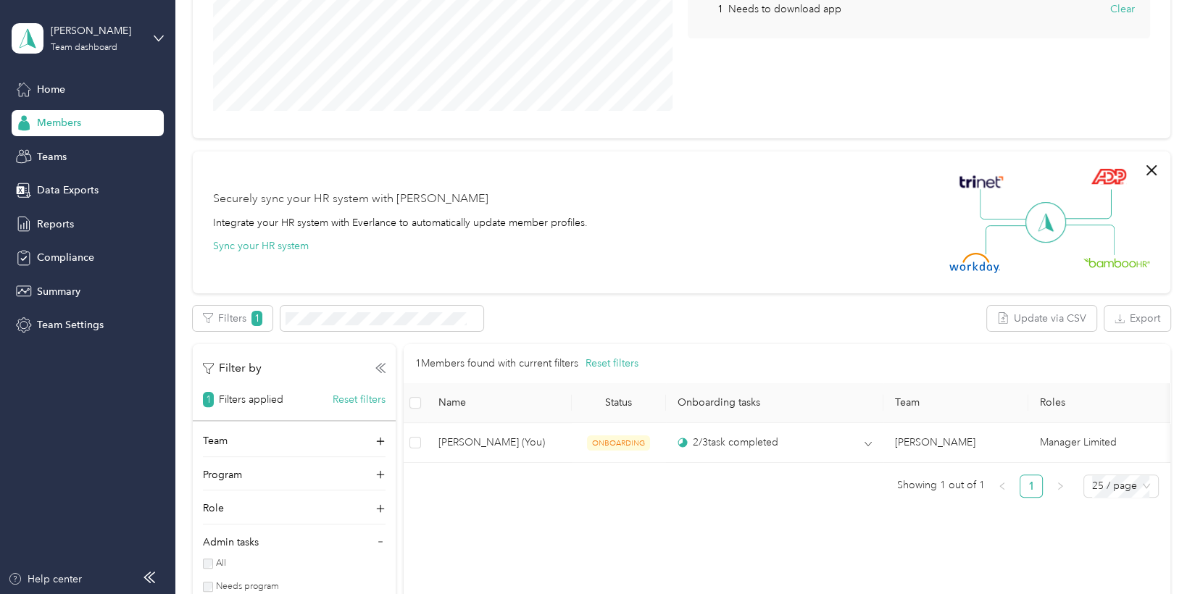
scroll to position [362, 0]
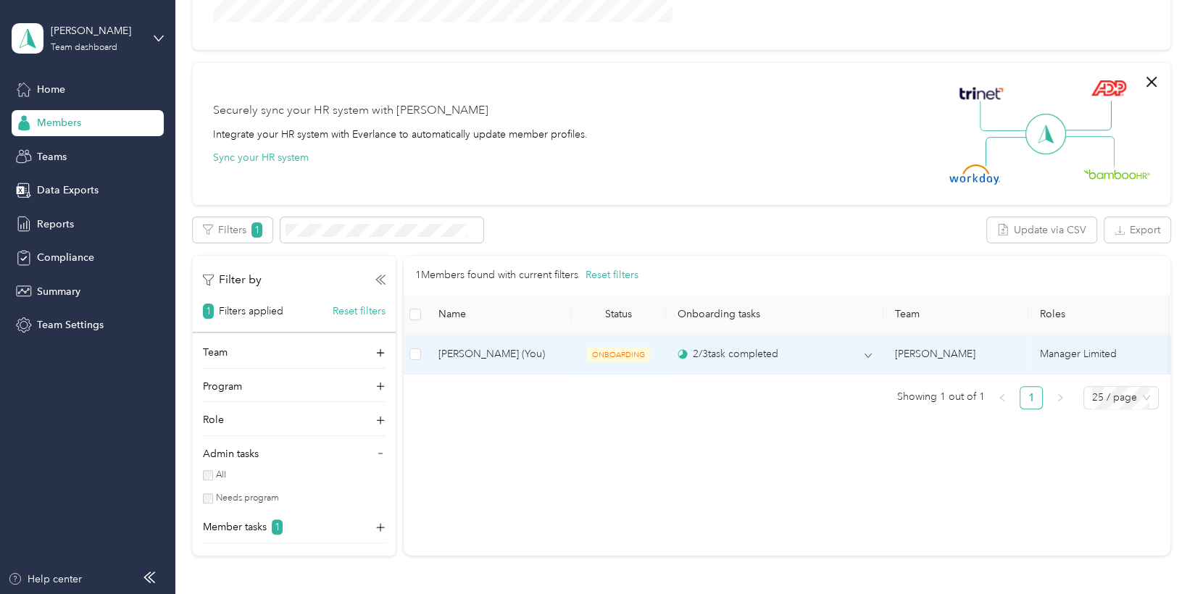
click at [618, 353] on span "ONBOARDING" at bounding box center [618, 354] width 63 height 15
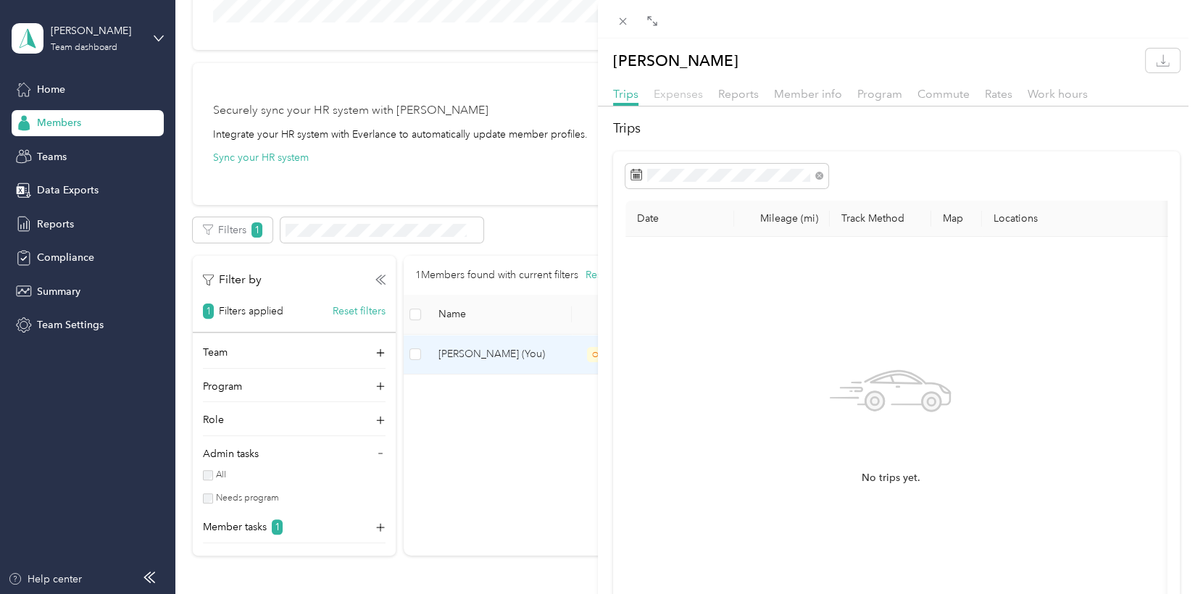
click at [663, 99] on span "Expenses" at bounding box center [677, 94] width 49 height 14
click at [736, 92] on span "Reports" at bounding box center [738, 94] width 41 height 14
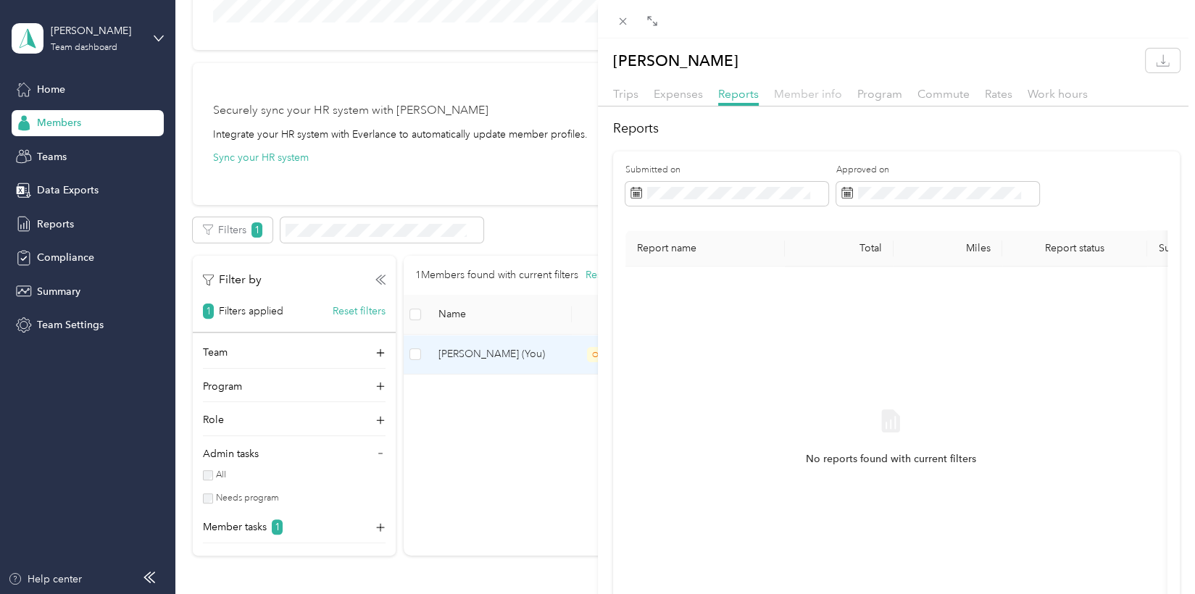
click at [823, 93] on span "Member info" at bounding box center [808, 94] width 68 height 14
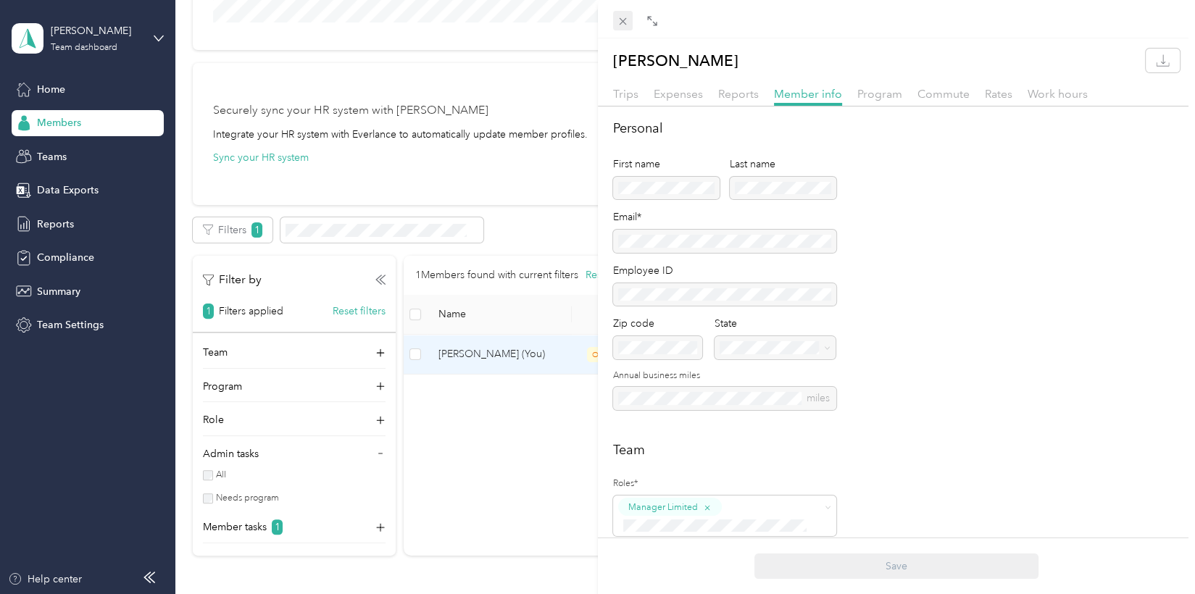
click at [625, 23] on icon at bounding box center [622, 21] width 7 height 7
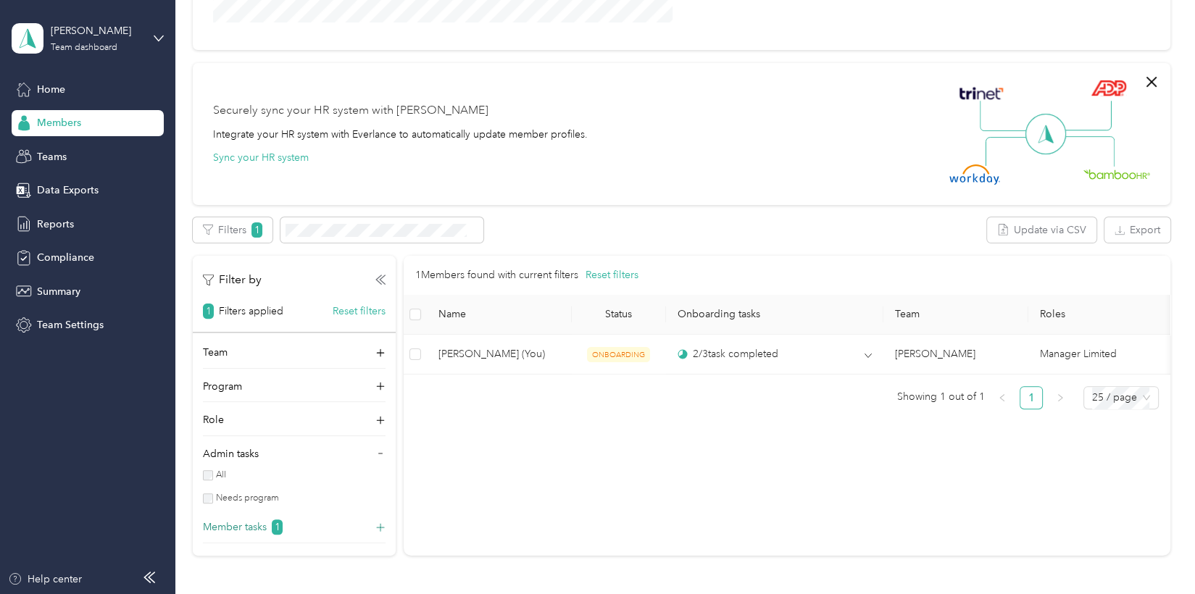
click at [335, 539] on div "Member tasks 1" at bounding box center [294, 530] width 183 height 23
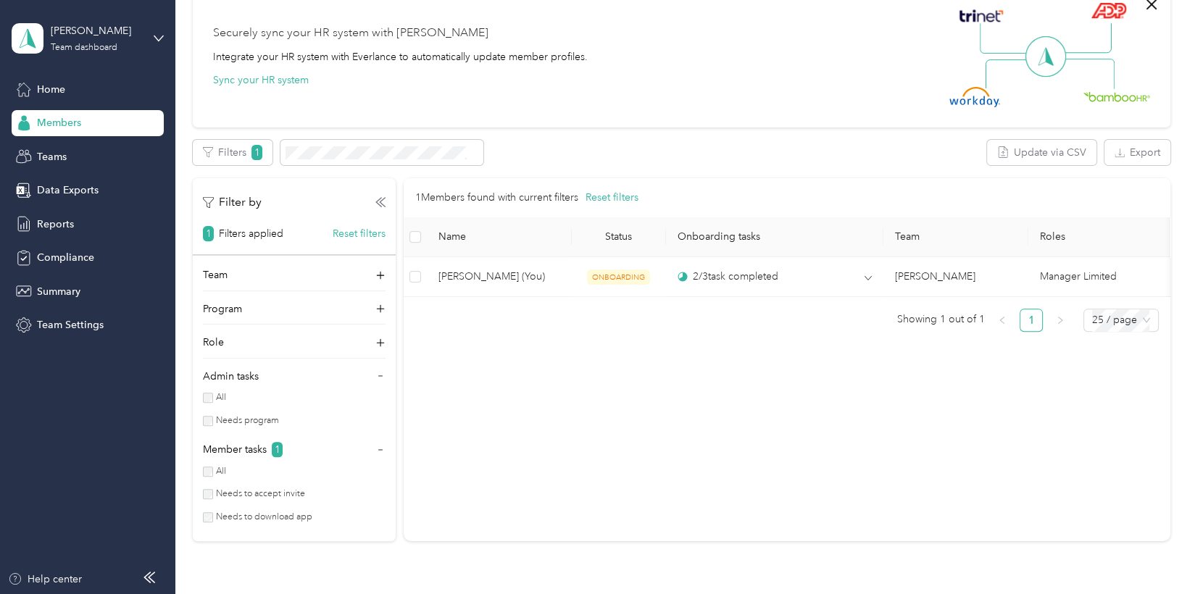
scroll to position [506, 0]
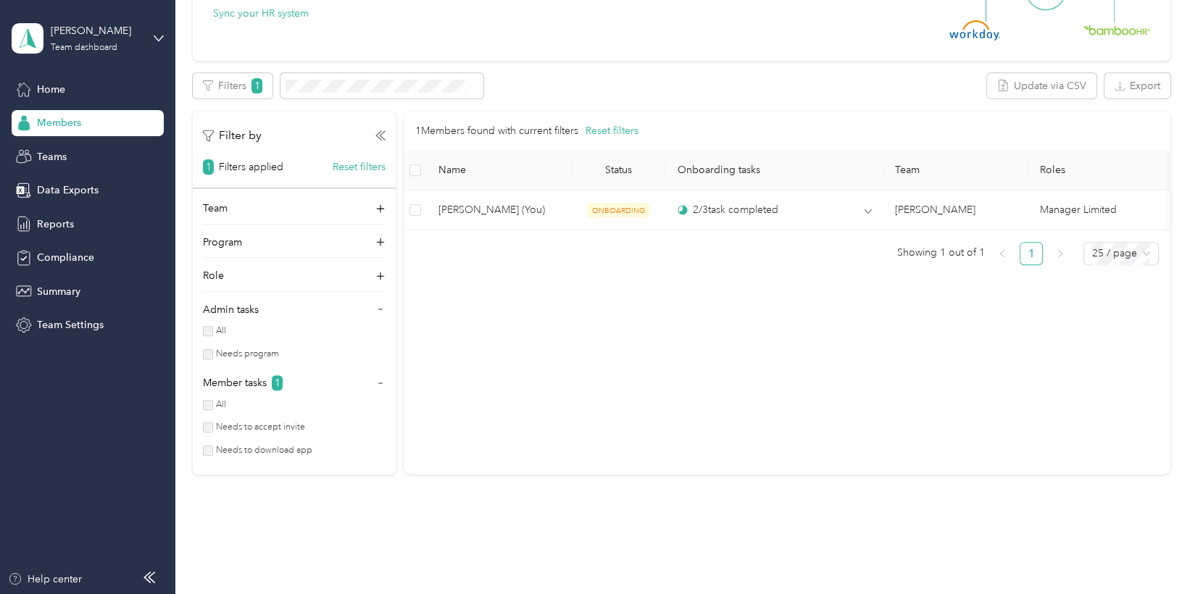
click at [213, 448] on label "Needs to download app" at bounding box center [262, 450] width 99 height 13
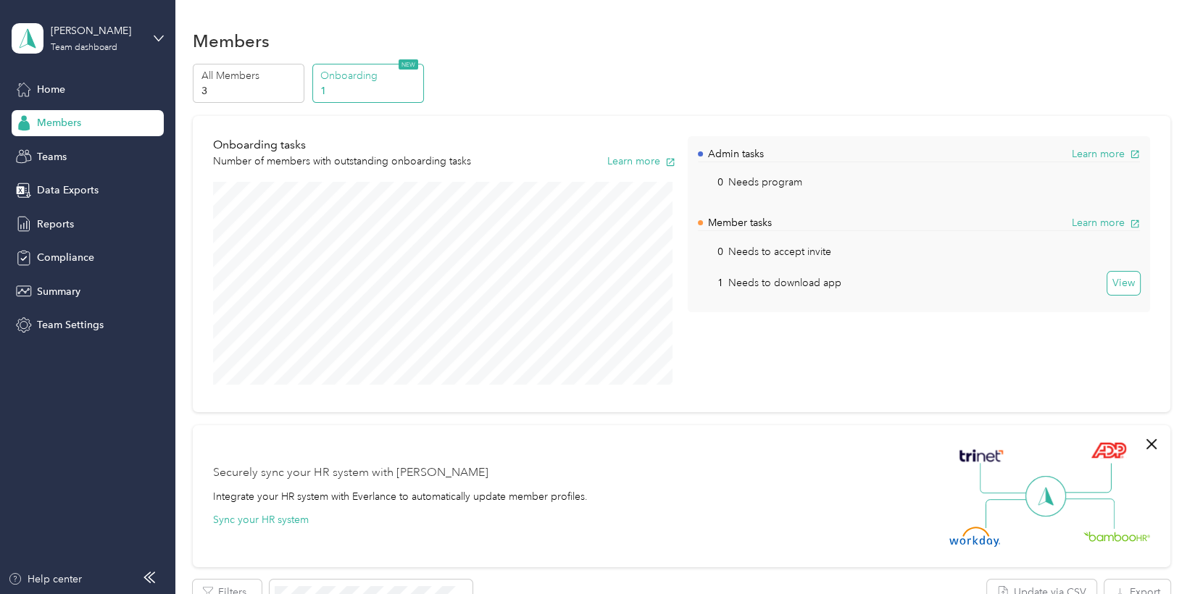
click at [1132, 284] on button "View" at bounding box center [1123, 283] width 33 height 23
click at [1122, 283] on button "Clear" at bounding box center [1122, 283] width 35 height 23
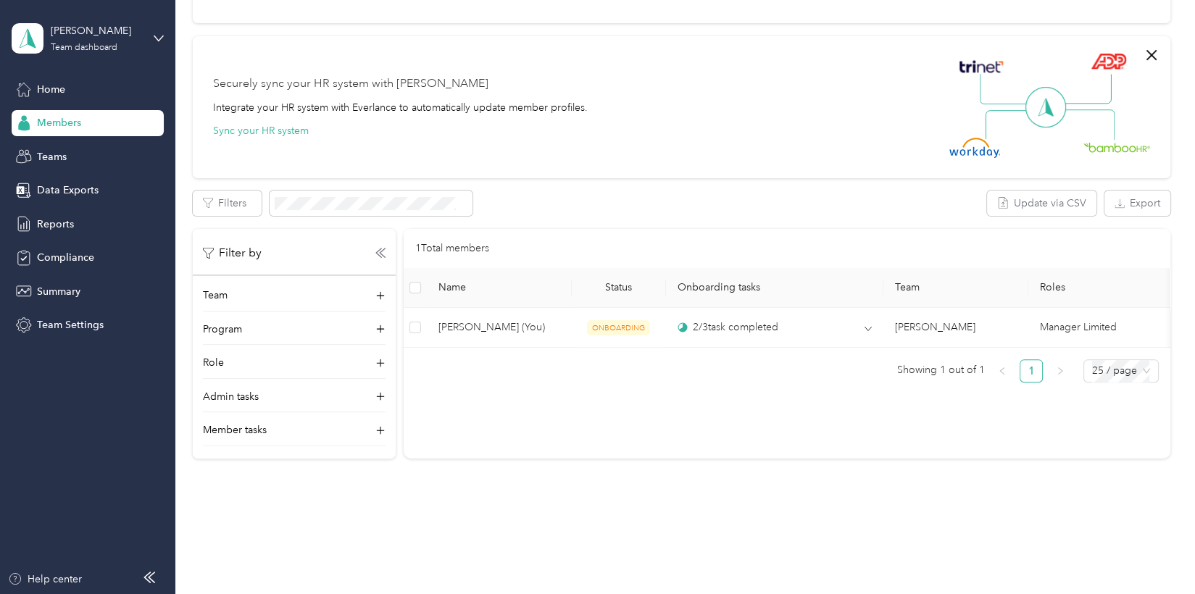
scroll to position [414, 0]
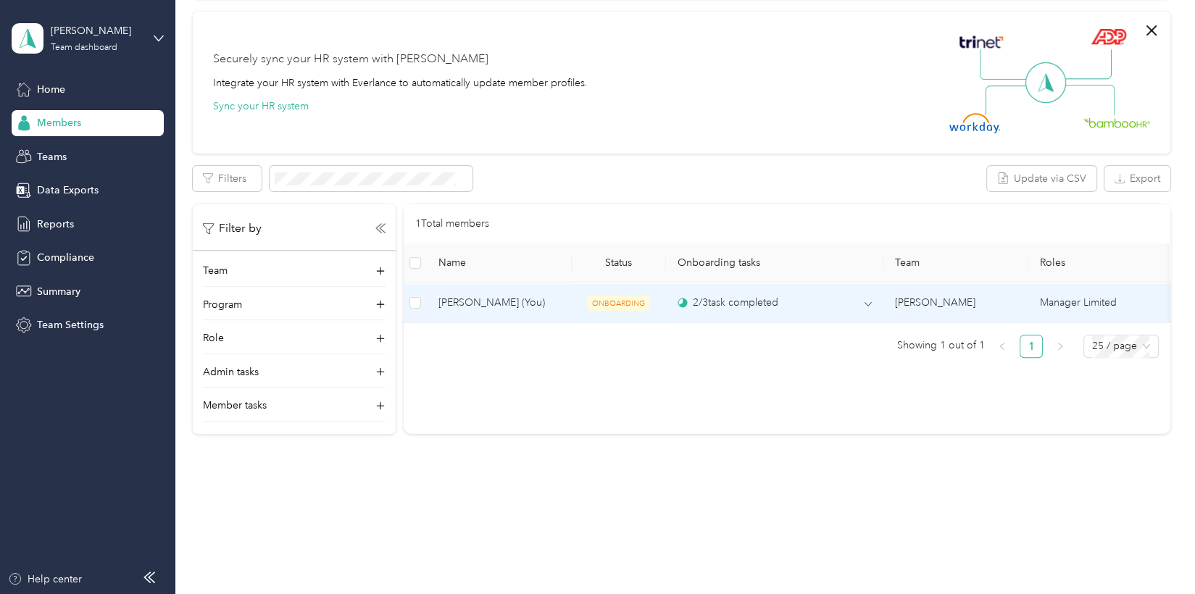
click at [1099, 303] on td "Manager Limited" at bounding box center [1100, 303] width 145 height 40
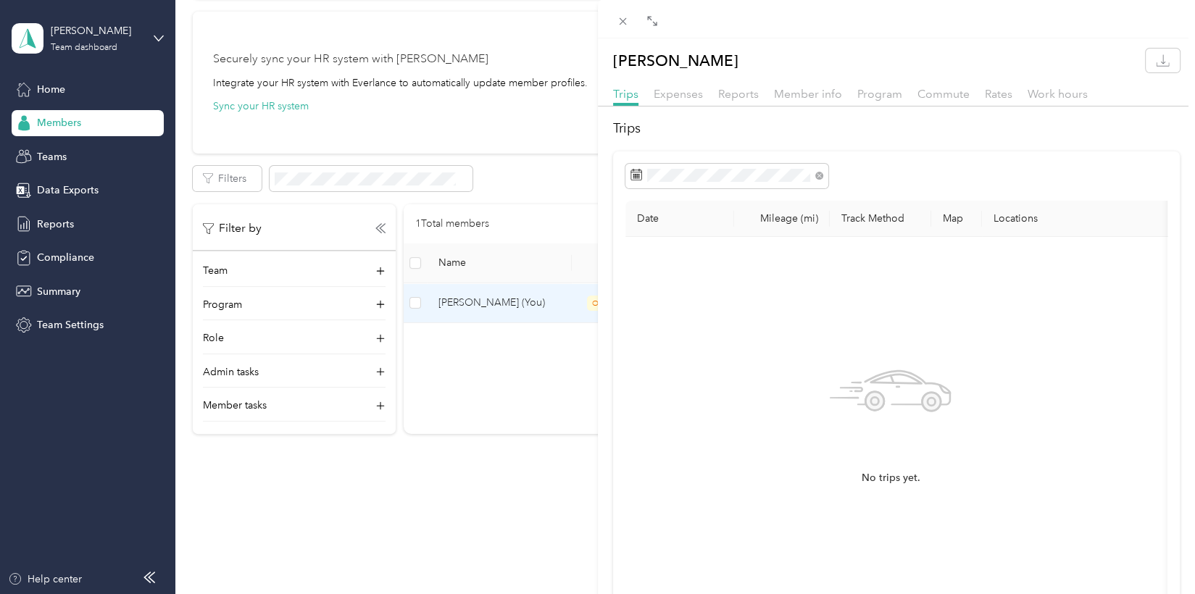
click at [1008, 220] on th "Locations" at bounding box center [1148, 219] width 333 height 36
click at [729, 96] on span "Reports" at bounding box center [738, 94] width 41 height 14
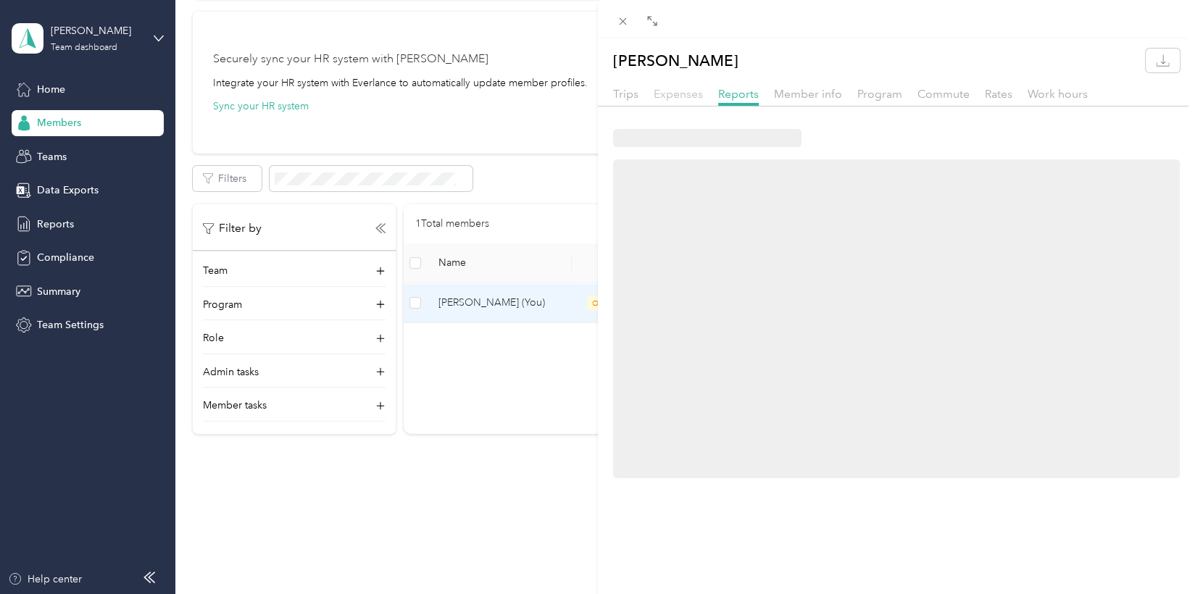
click at [669, 95] on span "Expenses" at bounding box center [677, 94] width 49 height 14
